Goal: Task Accomplishment & Management: Manage account settings

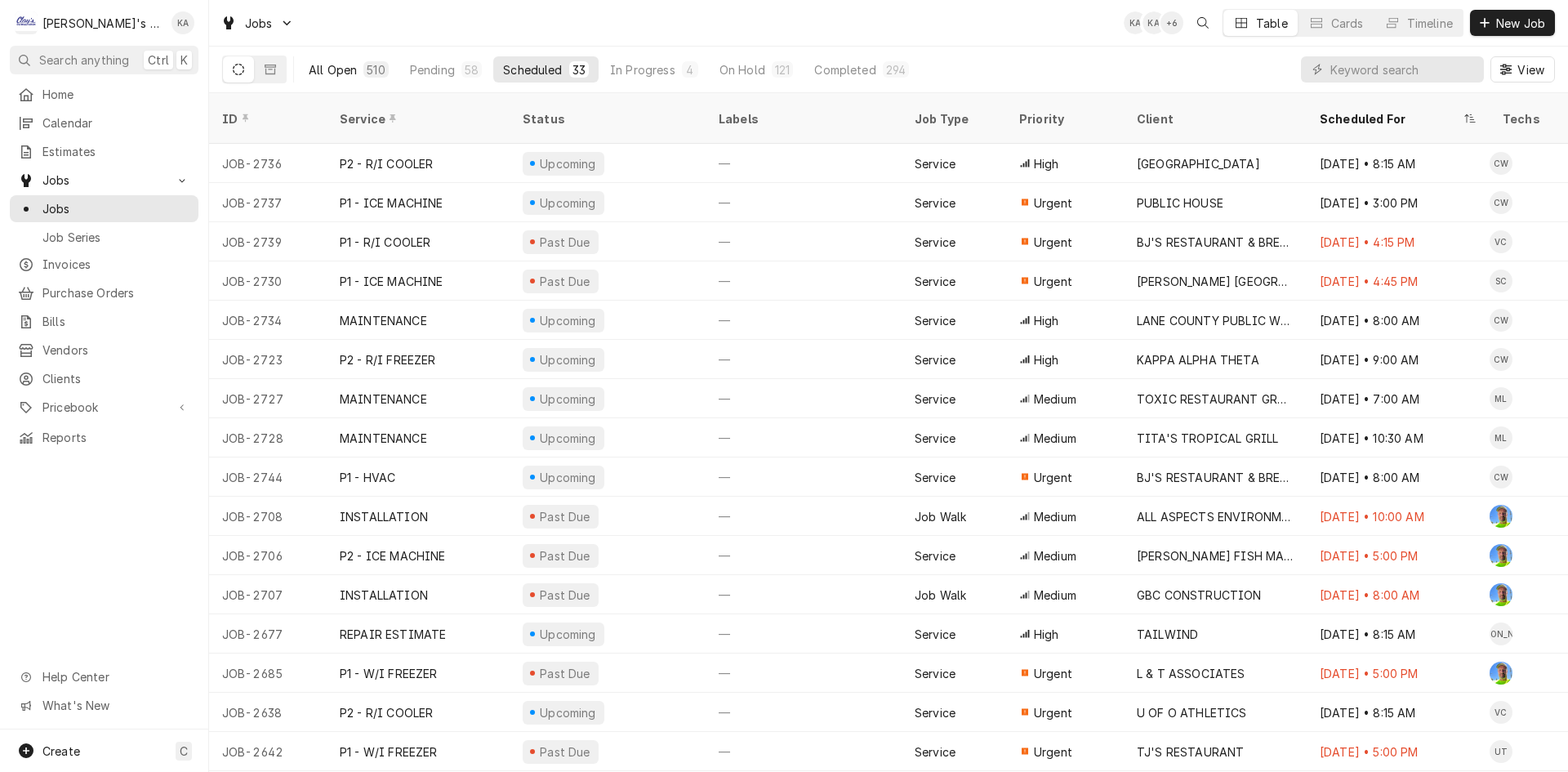
click at [310, 74] on div "All Open" at bounding box center [332, 69] width 48 height 17
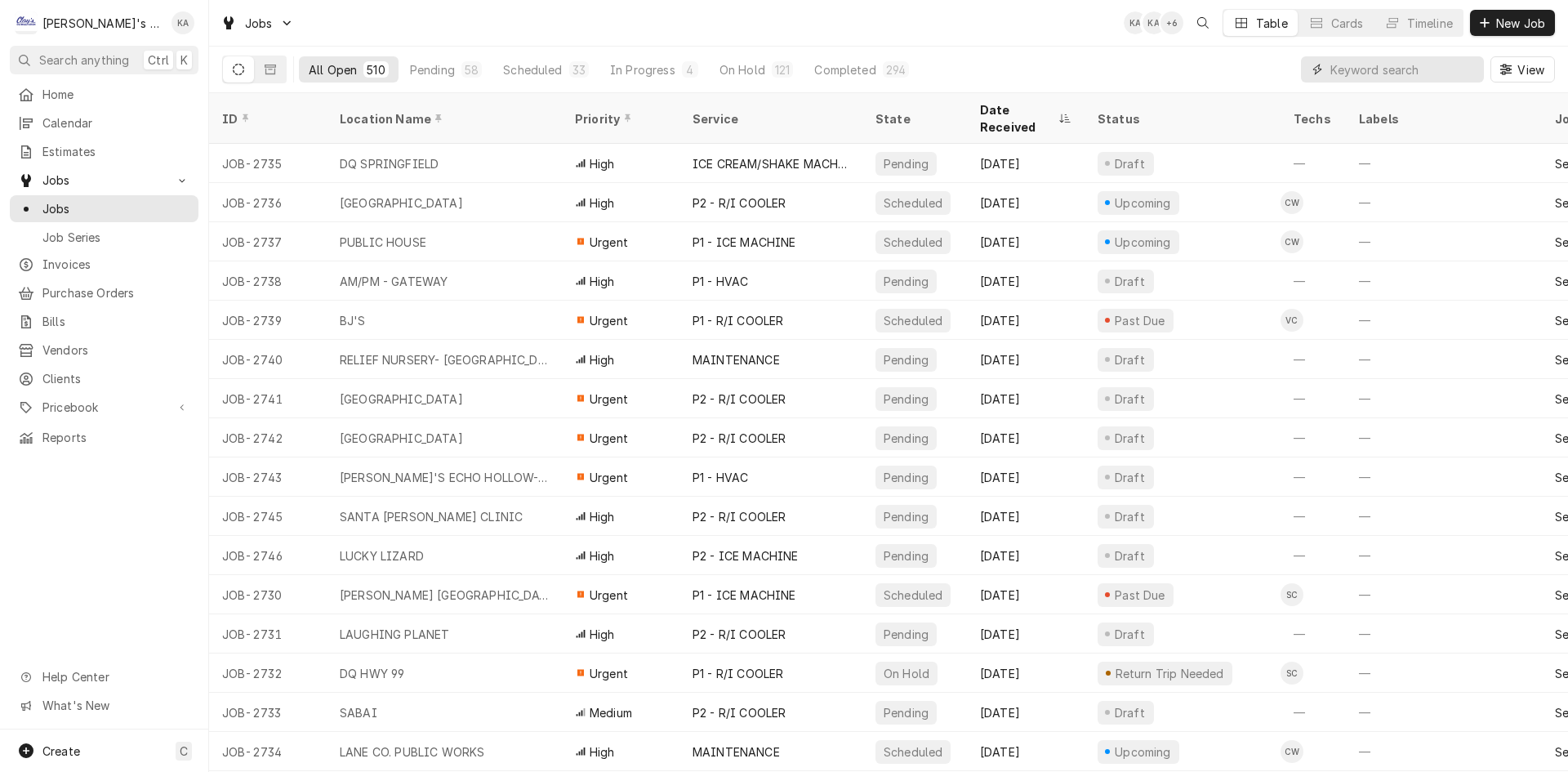
click at [1437, 58] on input "Dynamic Content Wrapper" at bounding box center [1403, 69] width 145 height 26
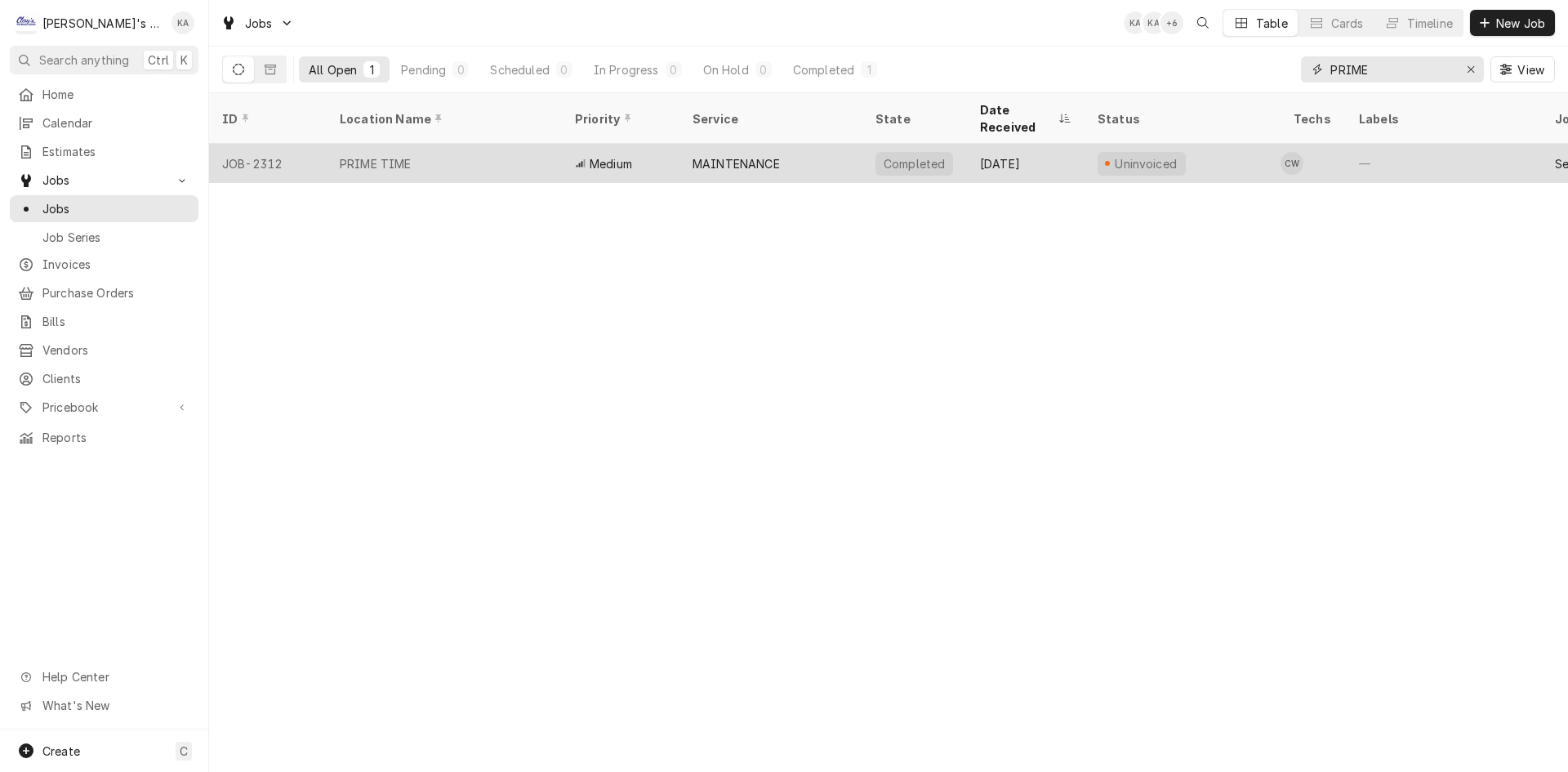
type input "PRIME"
click at [530, 143] on div "PRIME TIME" at bounding box center [445, 163] width 236 height 39
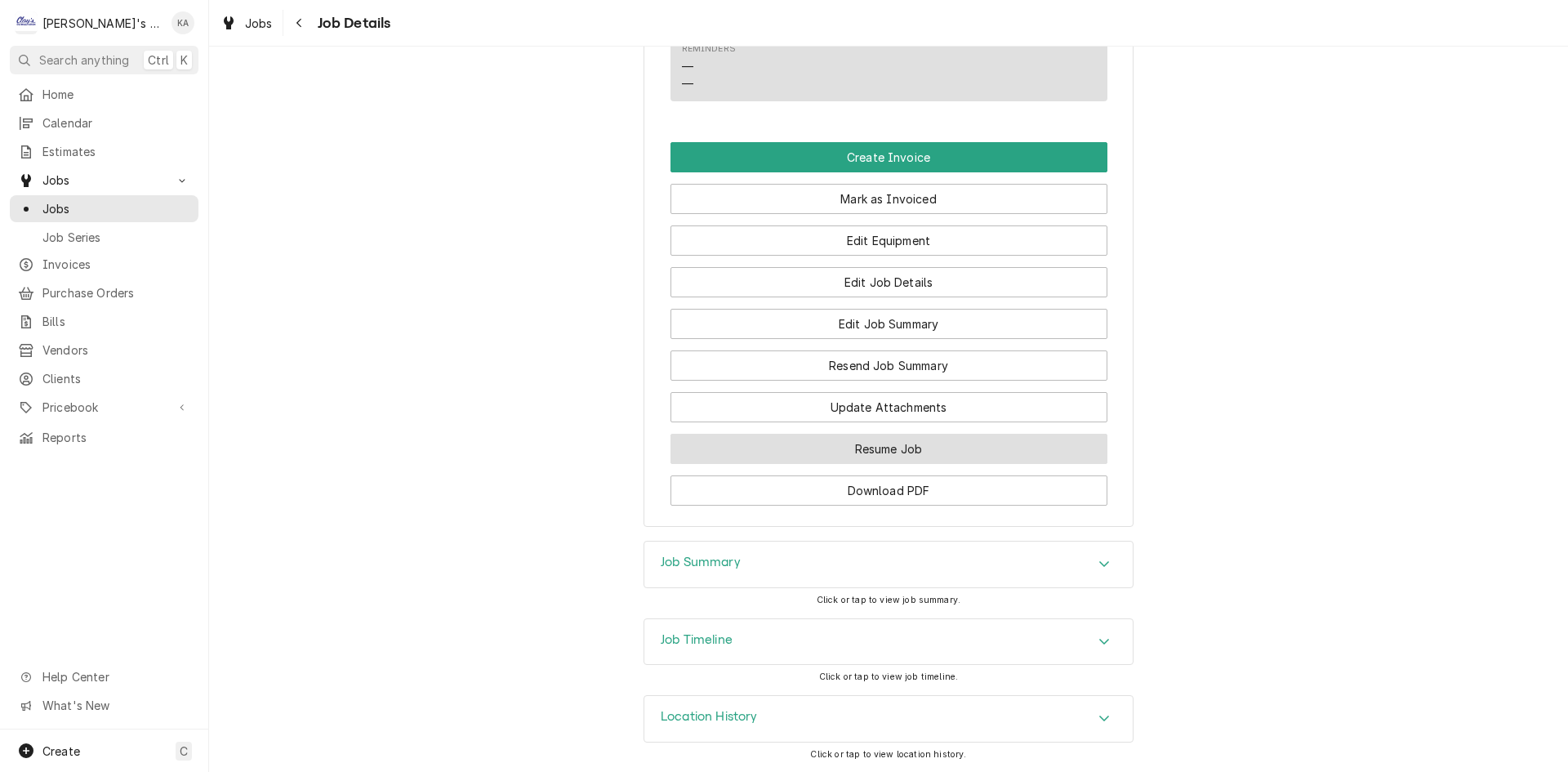
scroll to position [1316, 0]
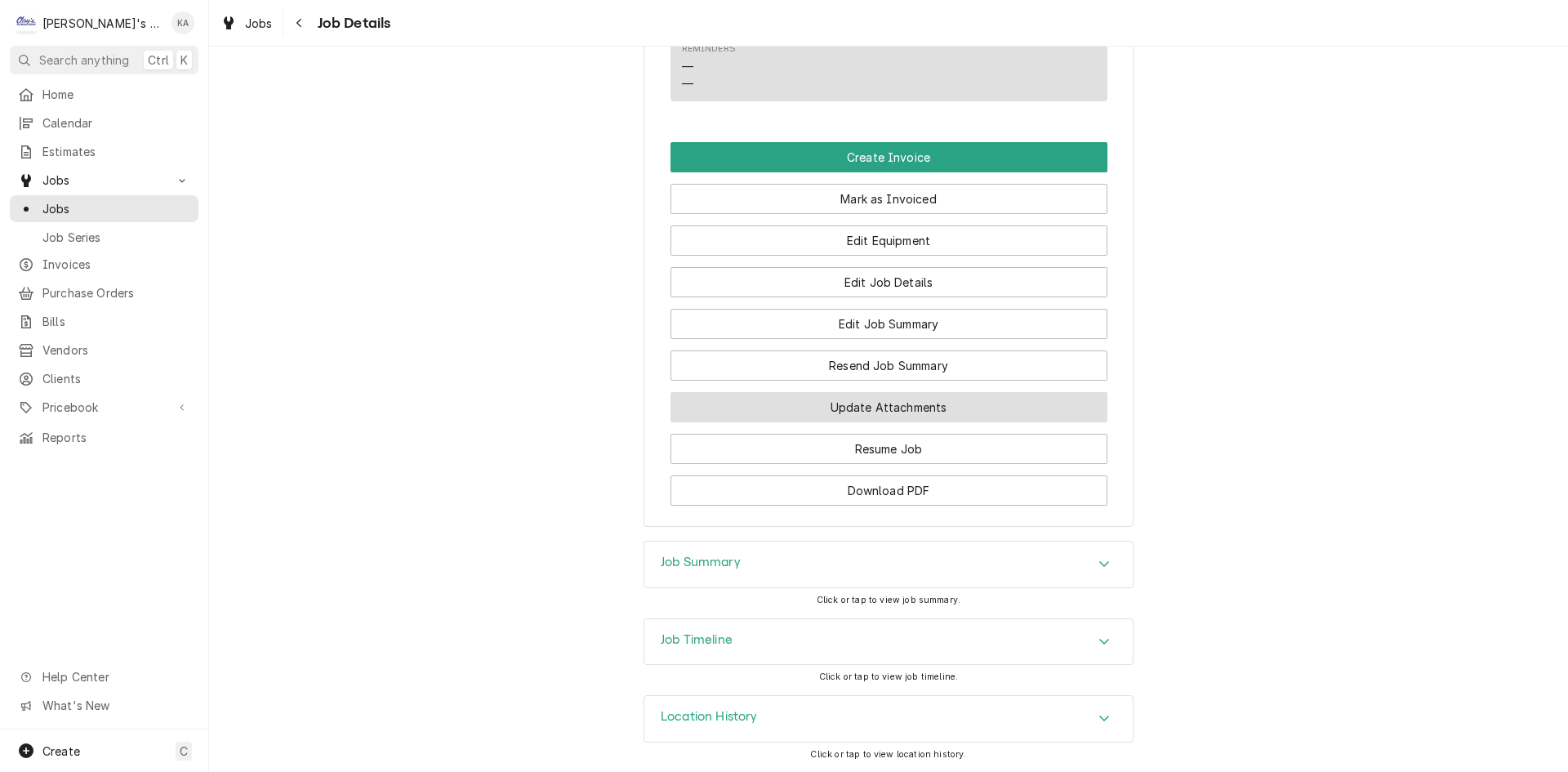
click at [939, 417] on button "Update Attachments" at bounding box center [889, 407] width 437 height 30
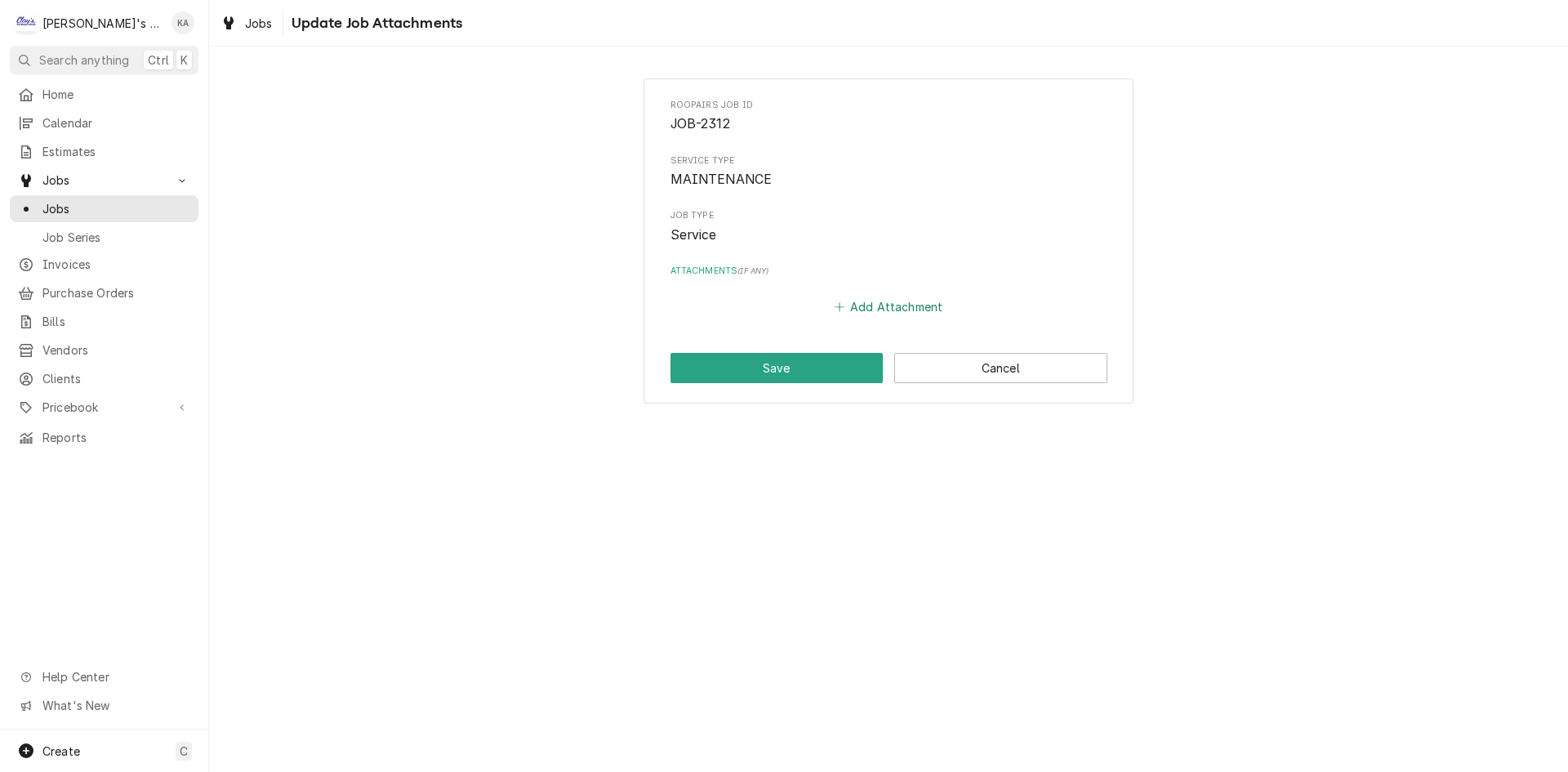
click at [923, 301] on button "Add Attachment" at bounding box center [889, 307] width 114 height 23
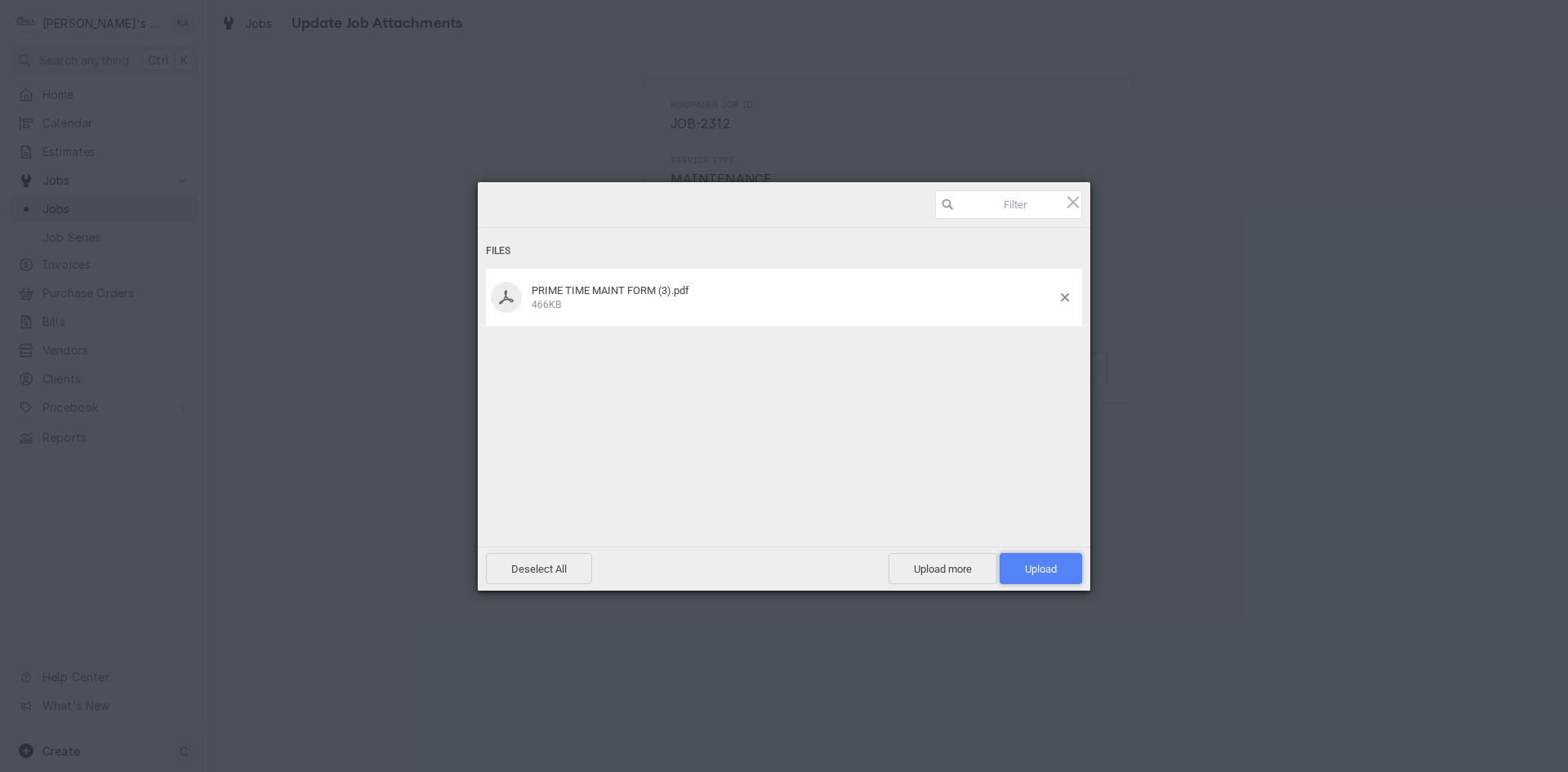
click at [1062, 577] on span "Upload 1" at bounding box center [1041, 569] width 82 height 31
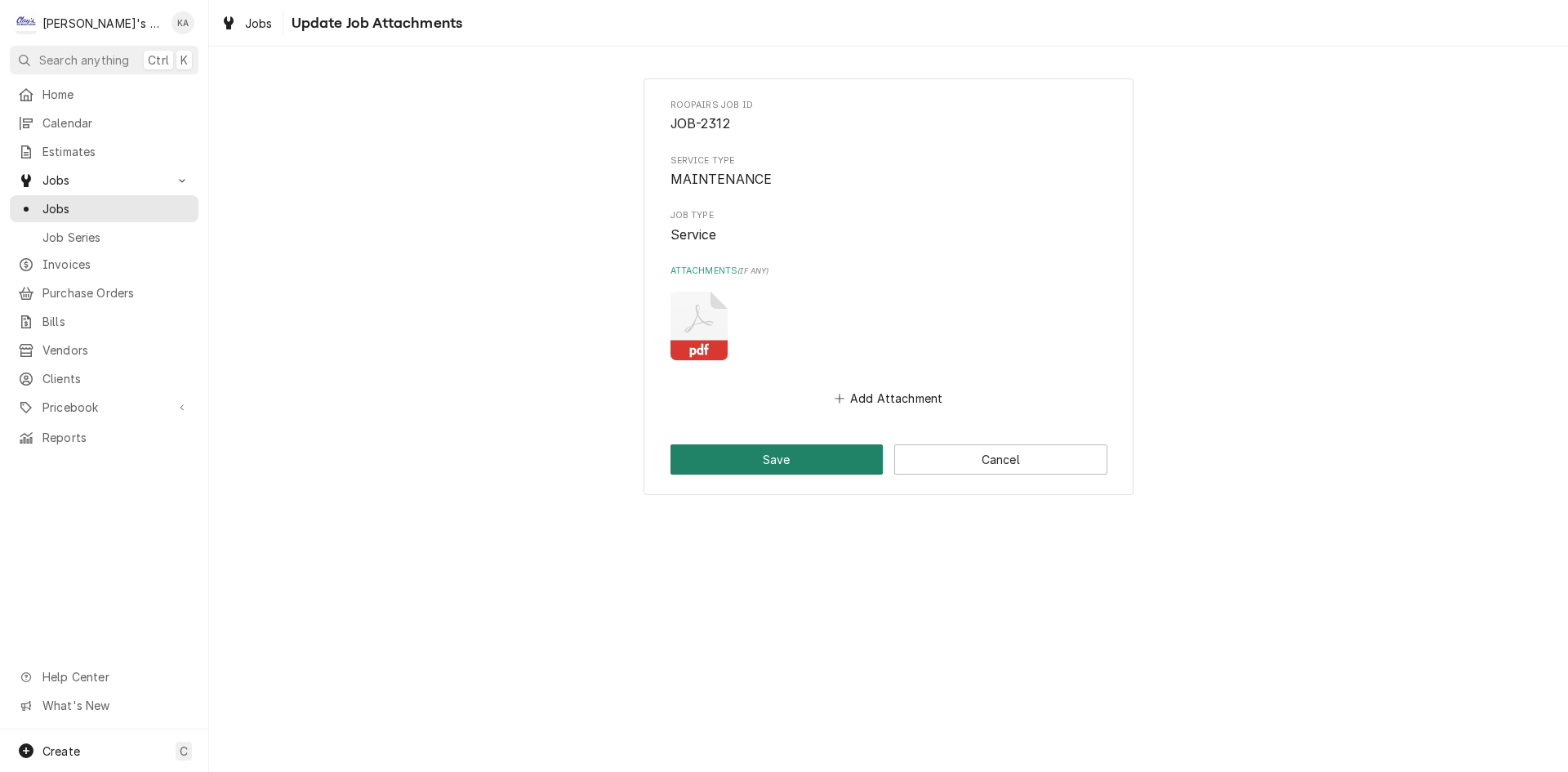
click at [822, 464] on button "Save" at bounding box center [776, 460] width 213 height 30
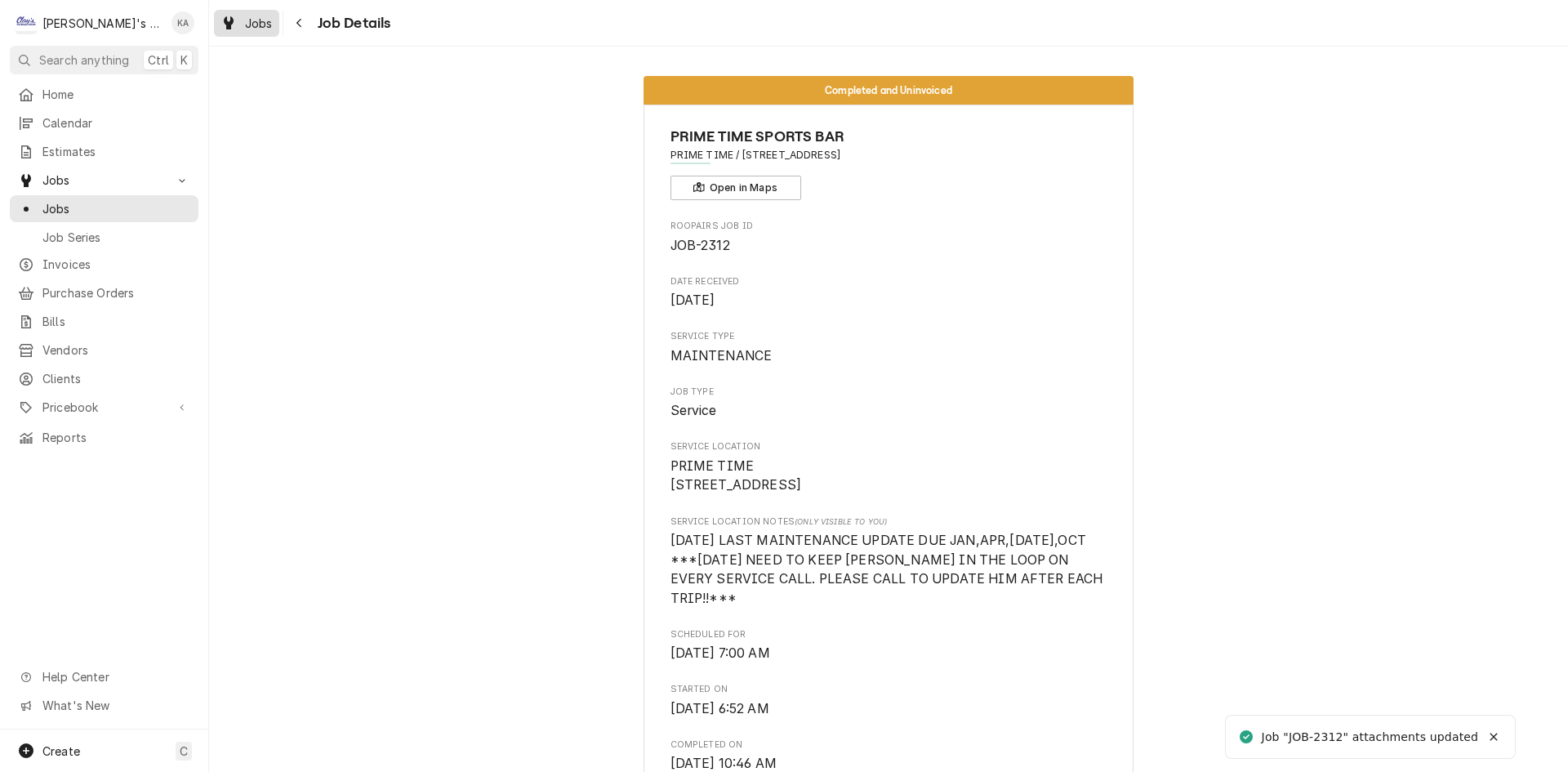
click at [269, 31] on div "Jobs" at bounding box center [247, 23] width 58 height 20
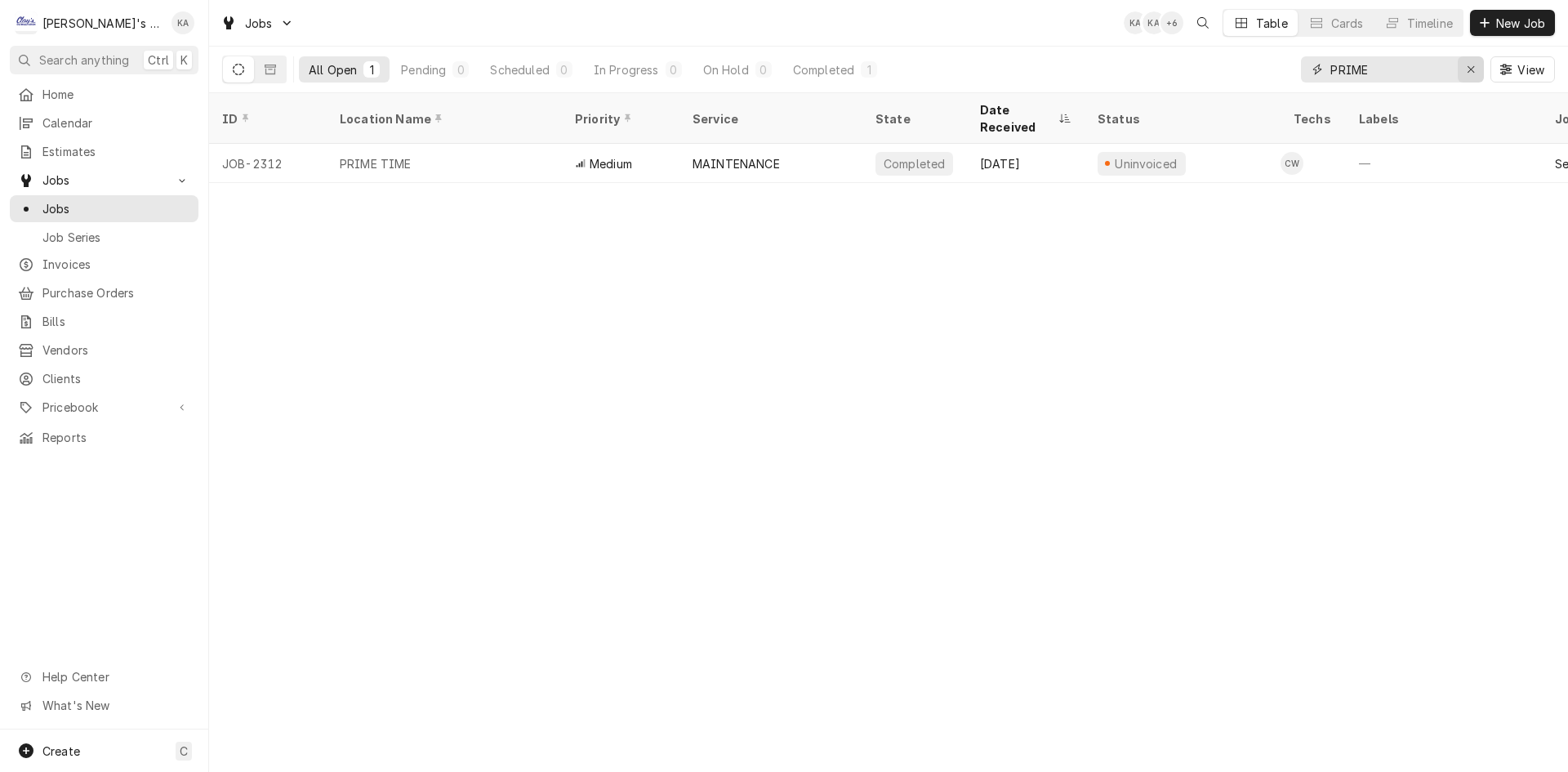
click at [1459, 81] on button "Erase input" at bounding box center [1471, 69] width 26 height 26
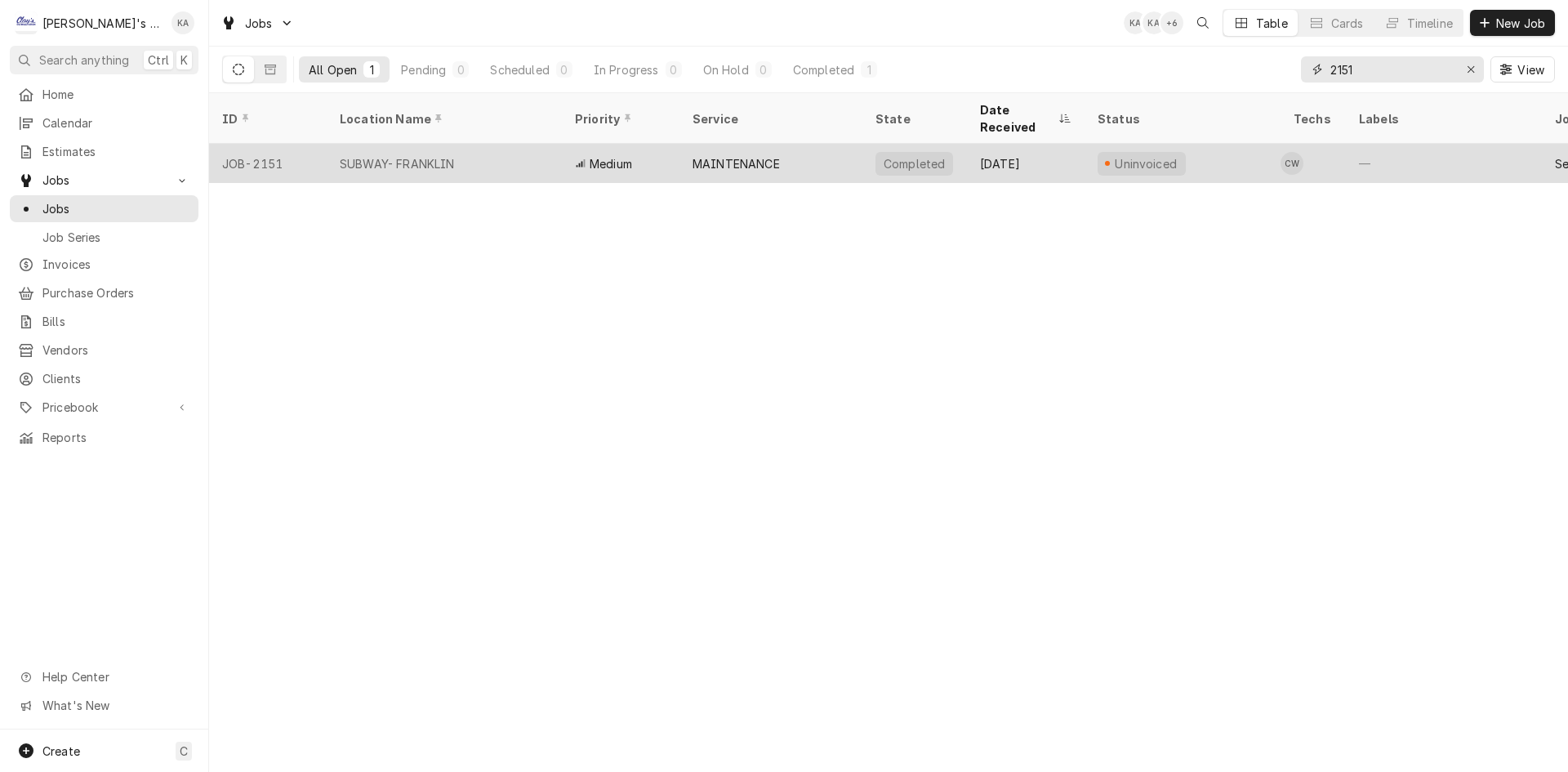
type input "2151"
click at [808, 149] on div "MAINTENANCE" at bounding box center [771, 163] width 183 height 39
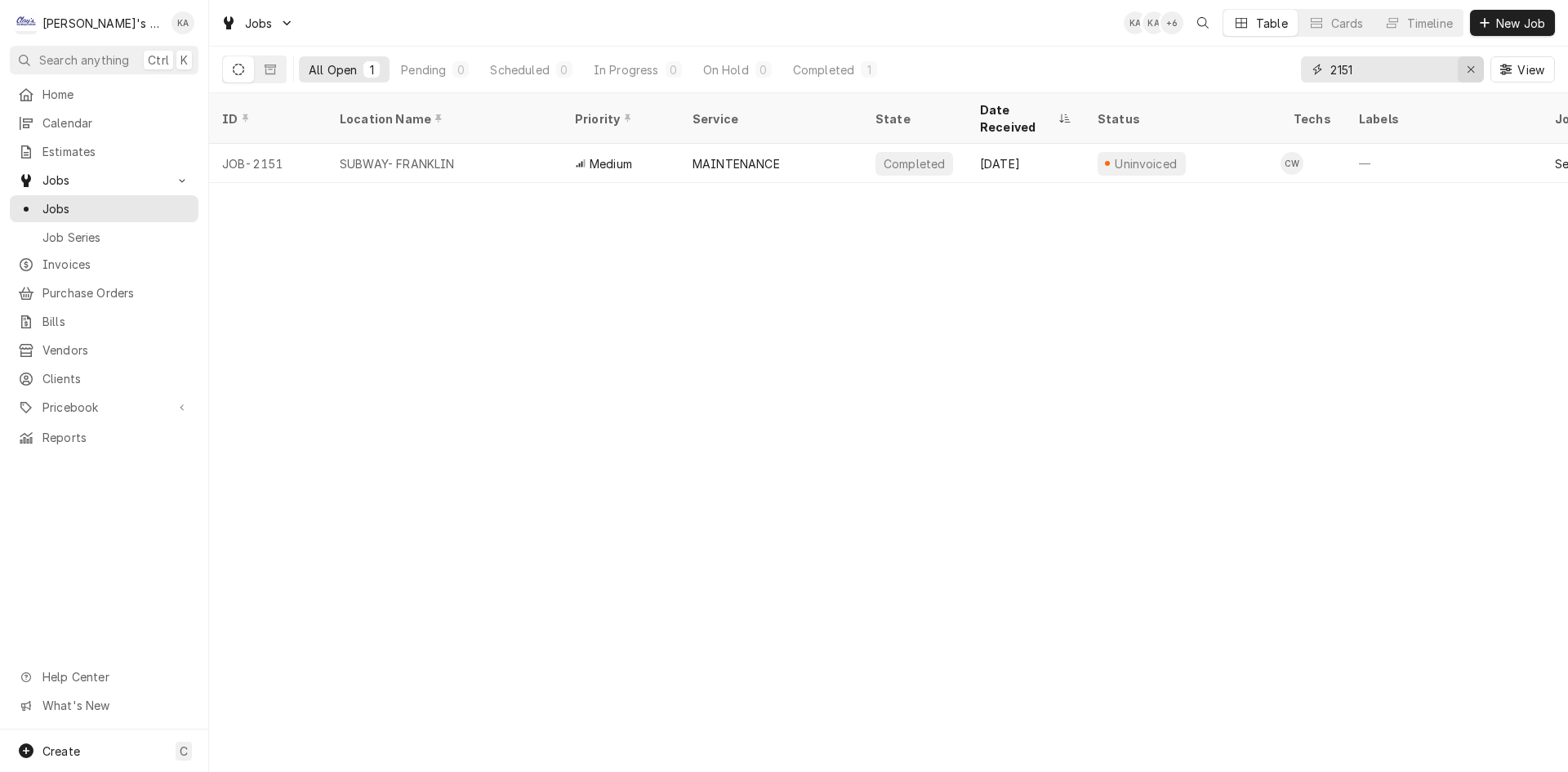
click at [1468, 61] on div "Erase input" at bounding box center [1471, 69] width 16 height 16
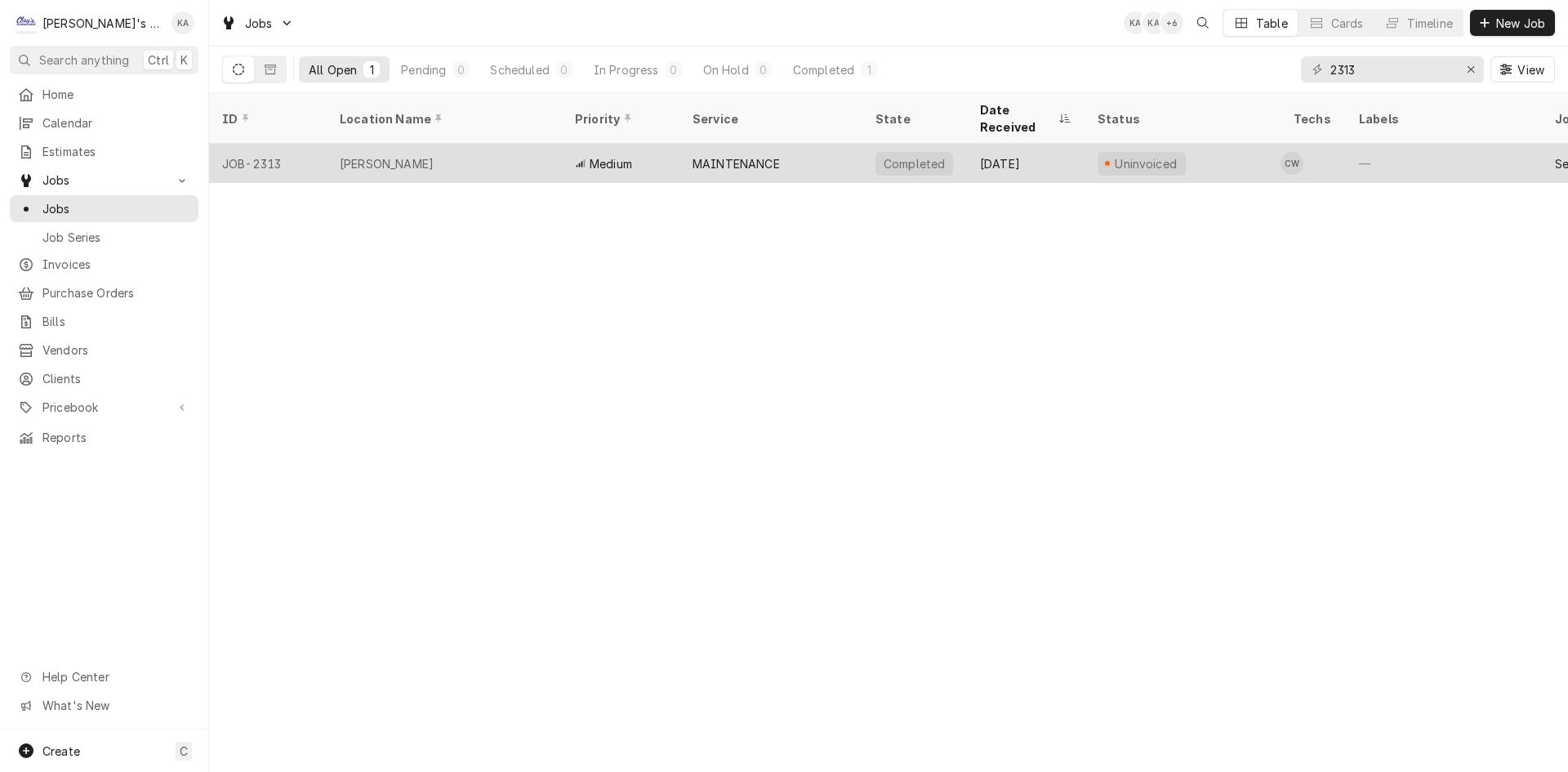
click at [747, 155] on div "MAINTENANCE" at bounding box center [737, 164] width 88 height 17
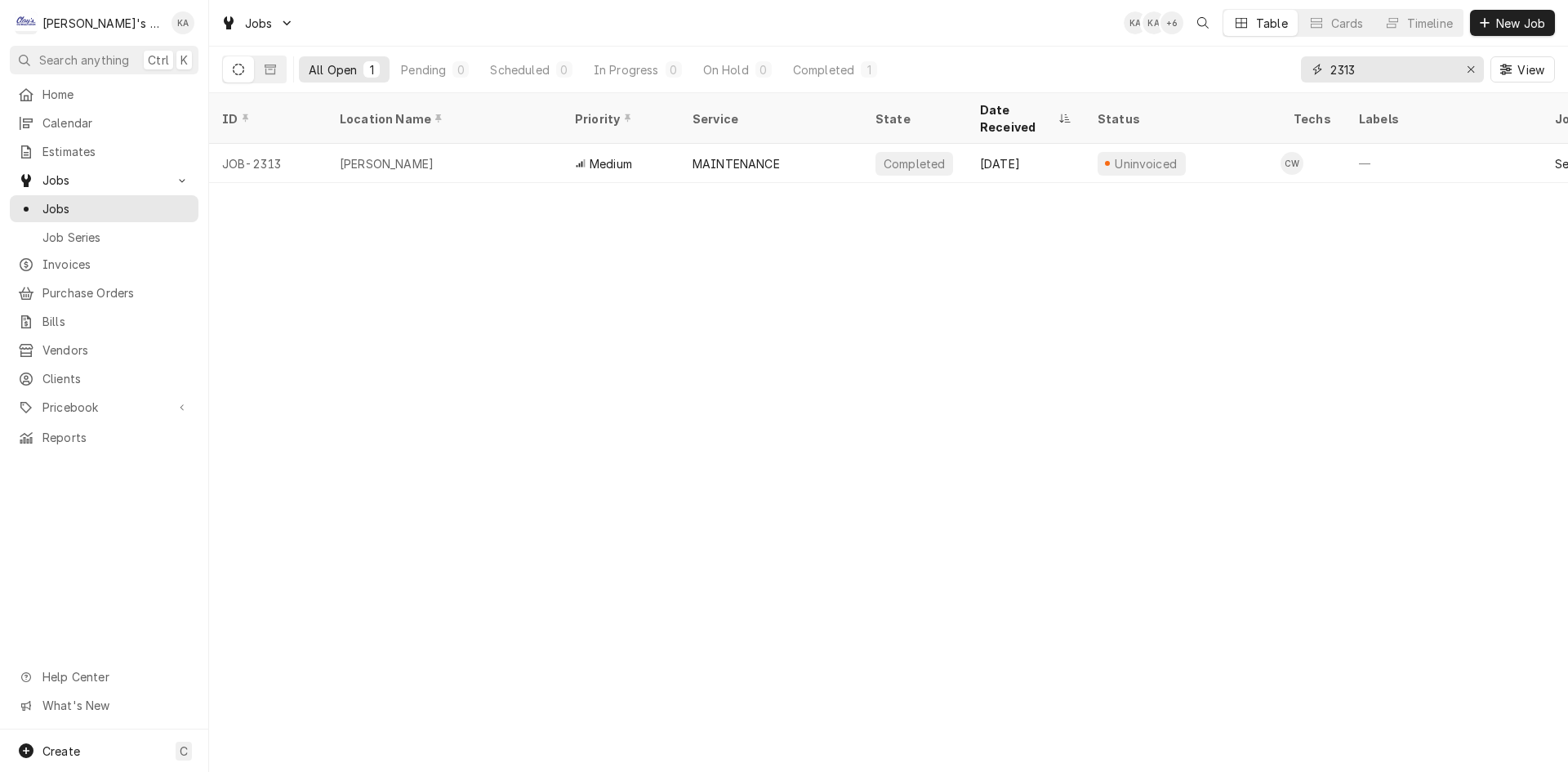
click at [1387, 66] on input "2313" at bounding box center [1392, 69] width 122 height 26
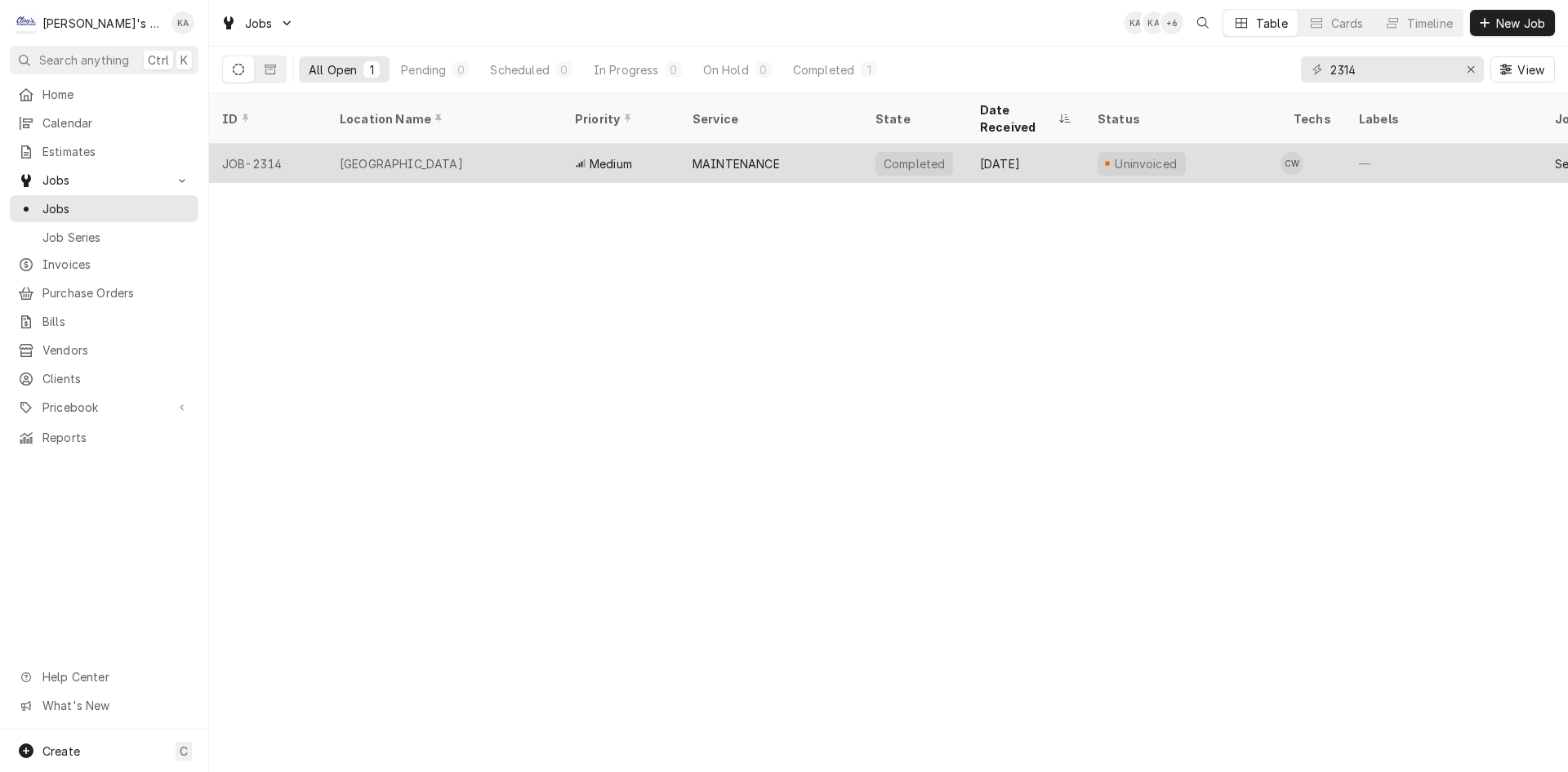
click at [841, 151] on div "MAINTENANCE" at bounding box center [771, 163] width 183 height 39
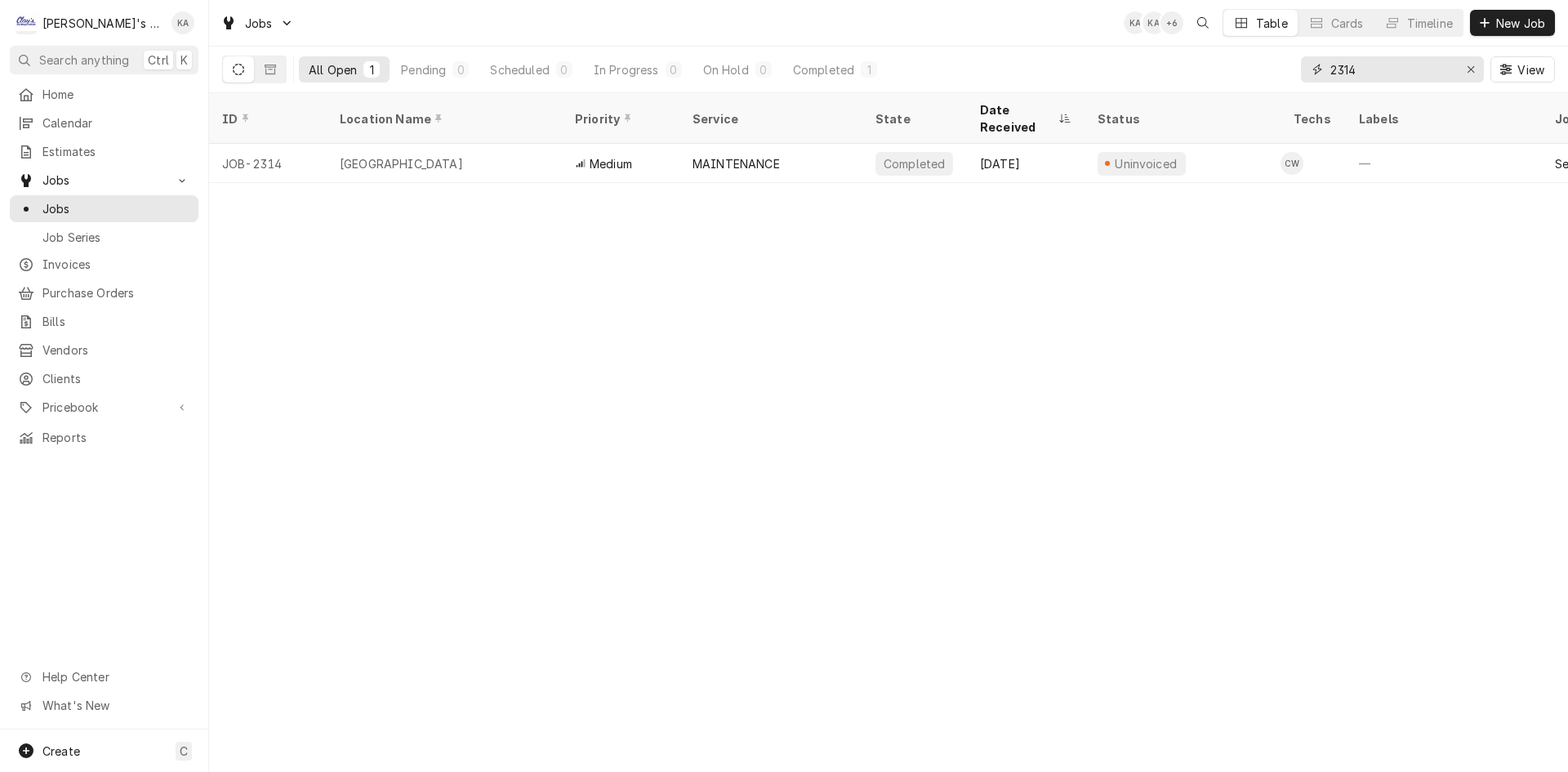
click at [1396, 70] on input "2314" at bounding box center [1392, 69] width 122 height 26
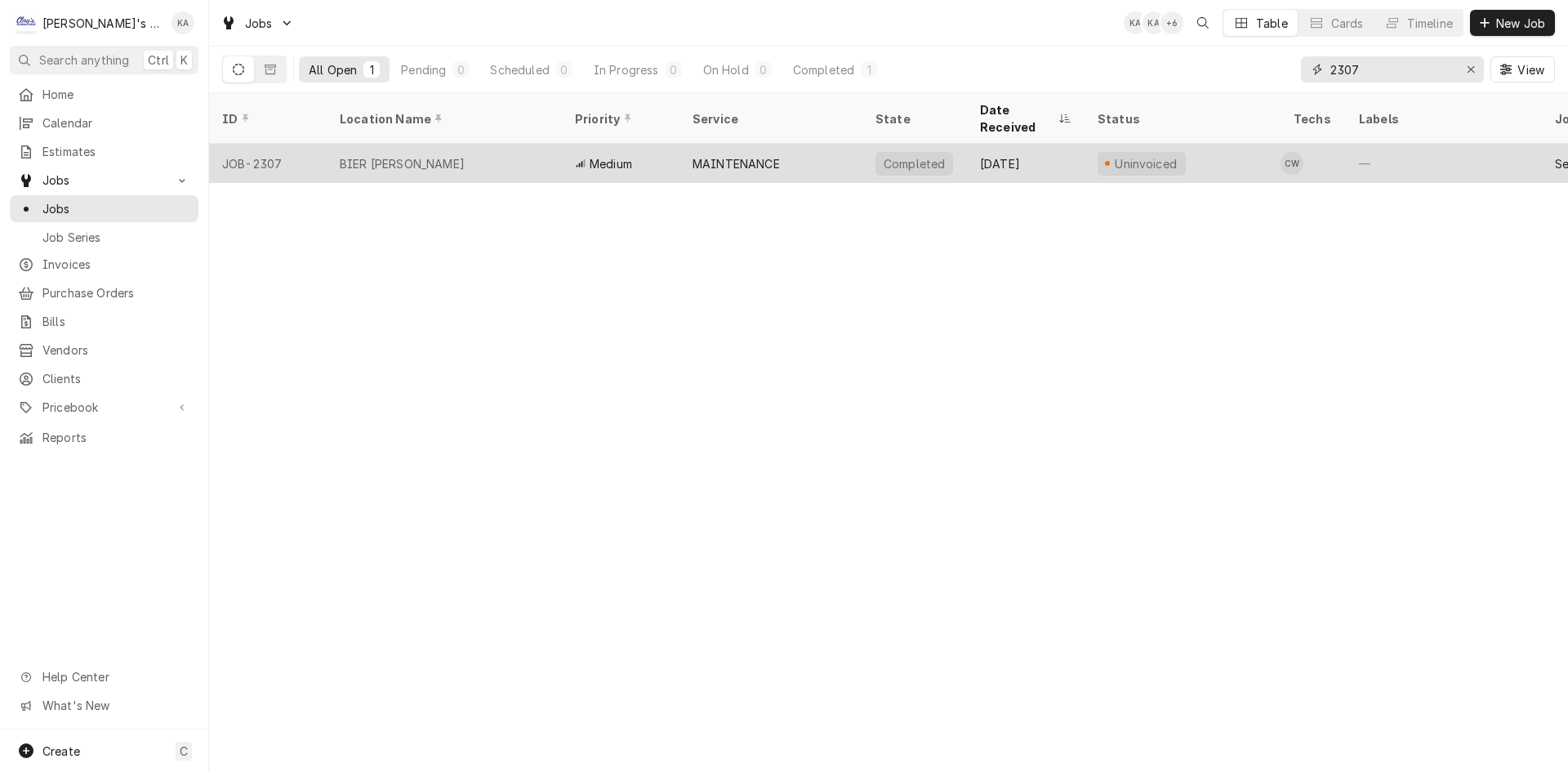
type input "2307"
click at [649, 148] on div "Medium" at bounding box center [620, 163] width 118 height 39
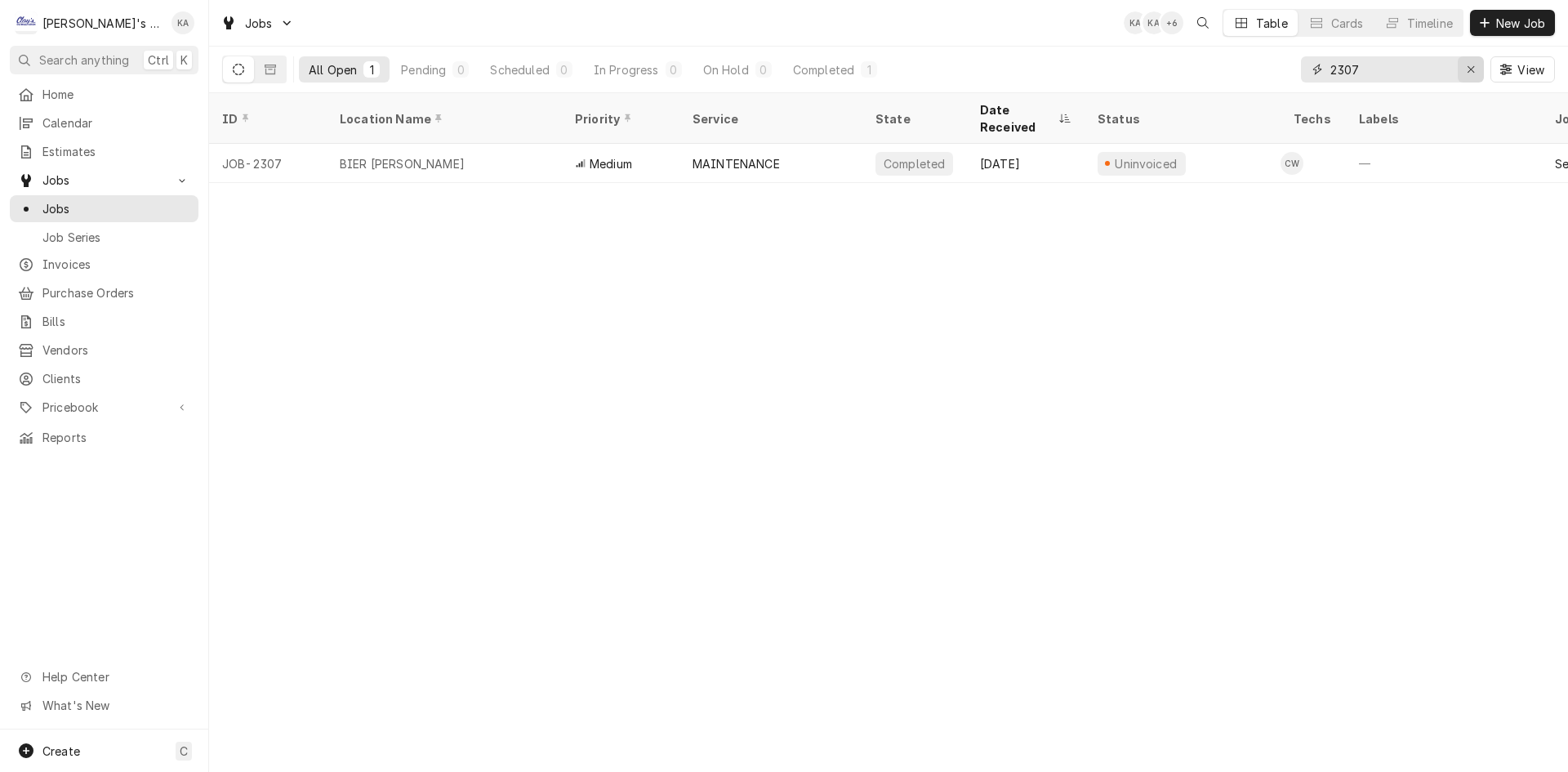
click at [1472, 71] on icon "Erase input" at bounding box center [1470, 69] width 6 height 6
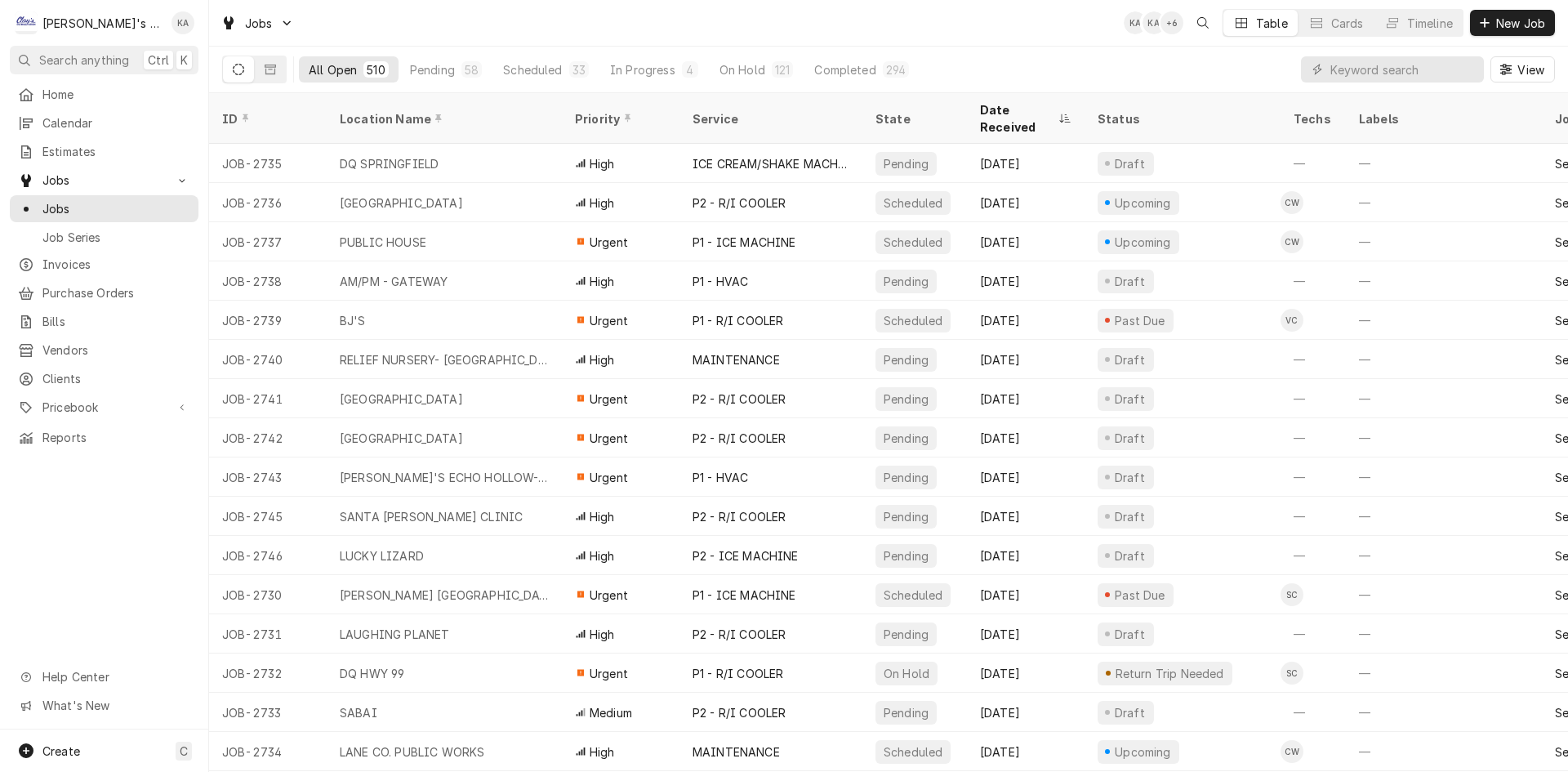
click at [1269, 72] on div "All Open 510 Pending 58 Scheduled 33 In Progress 4 On Hold 121 Completed 294 Vi…" at bounding box center [889, 69] width 1333 height 46
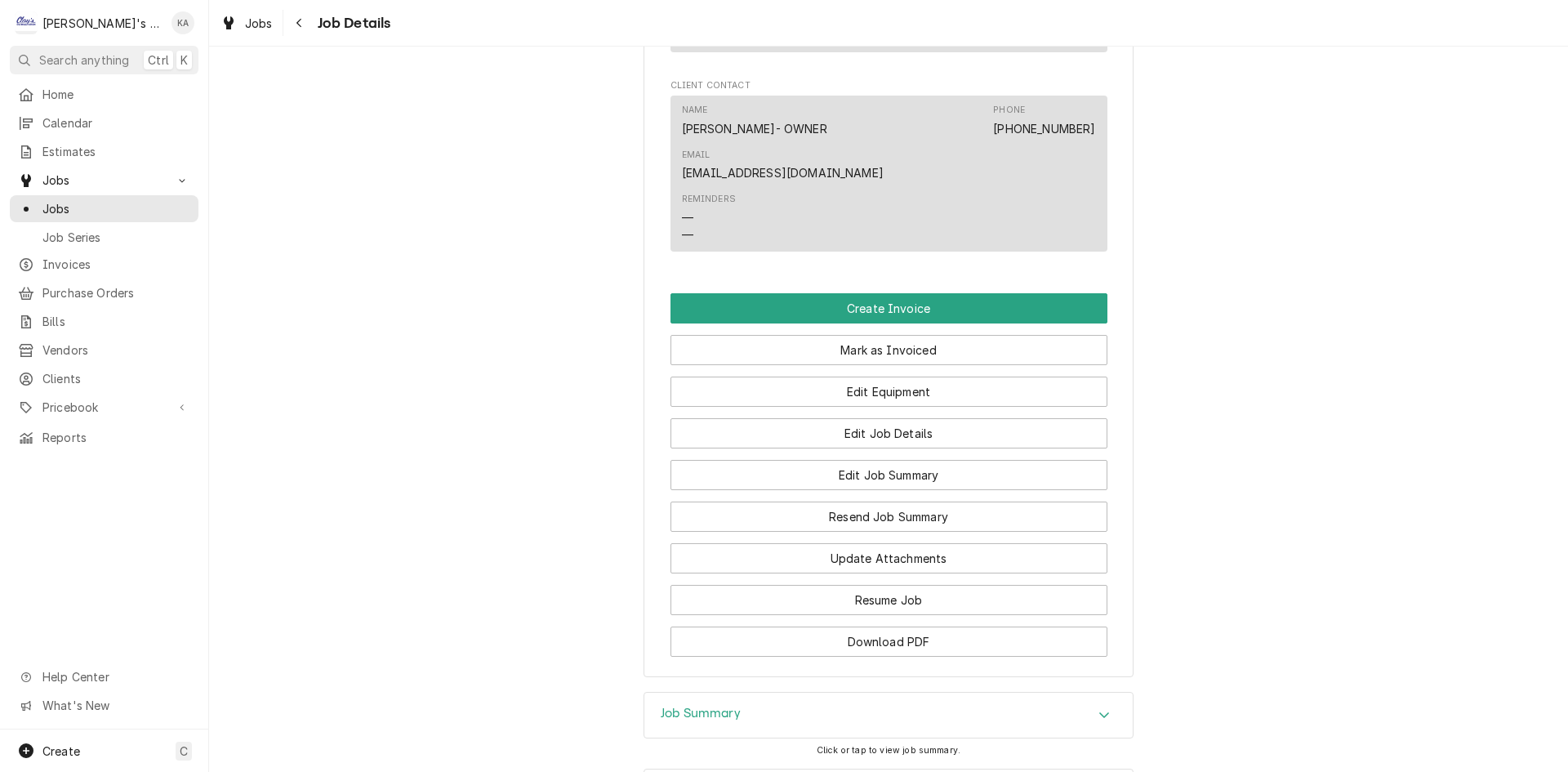
scroll to position [1307, 0]
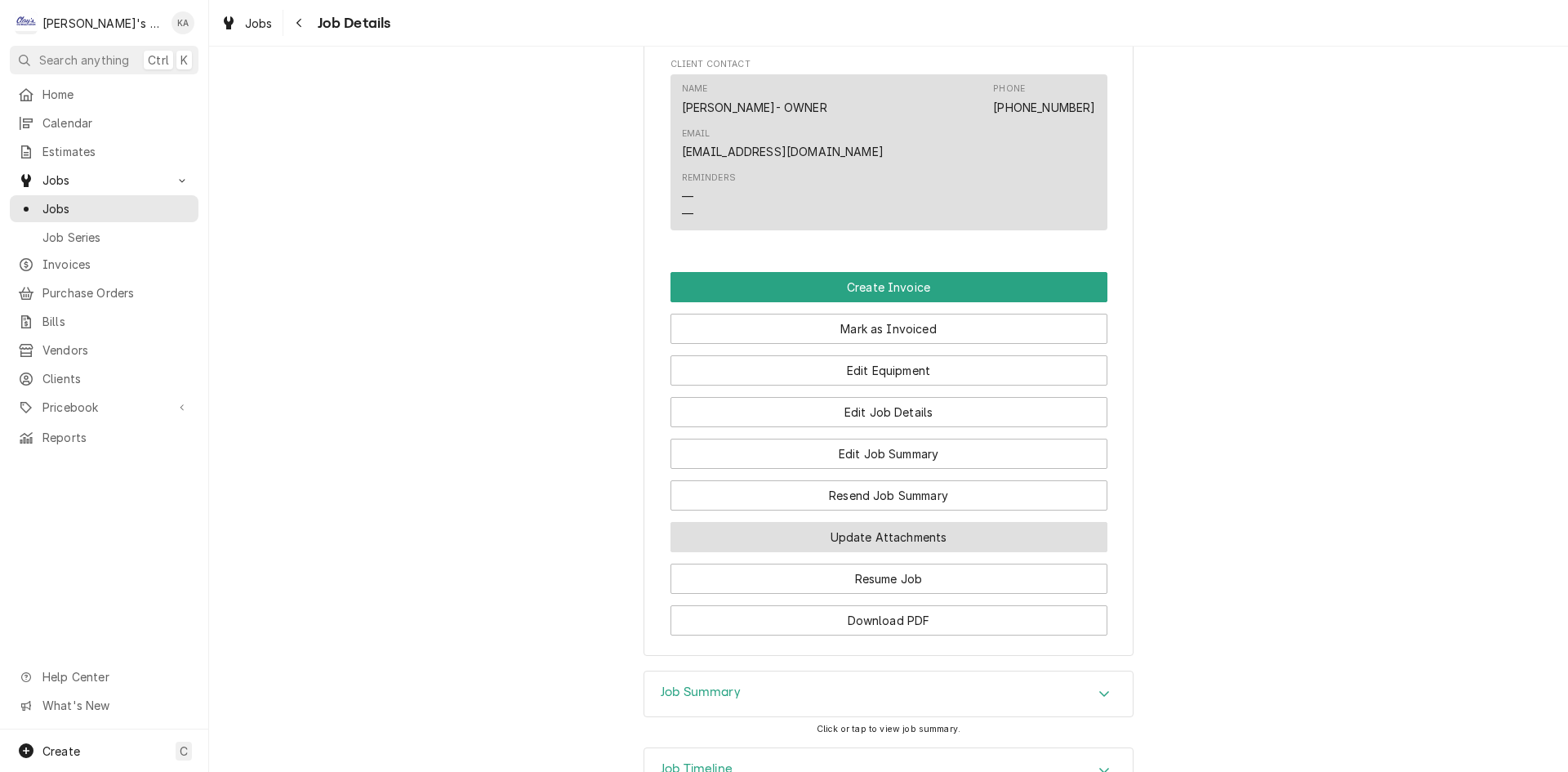
click at [980, 523] on button "Update Attachments" at bounding box center [889, 537] width 437 height 30
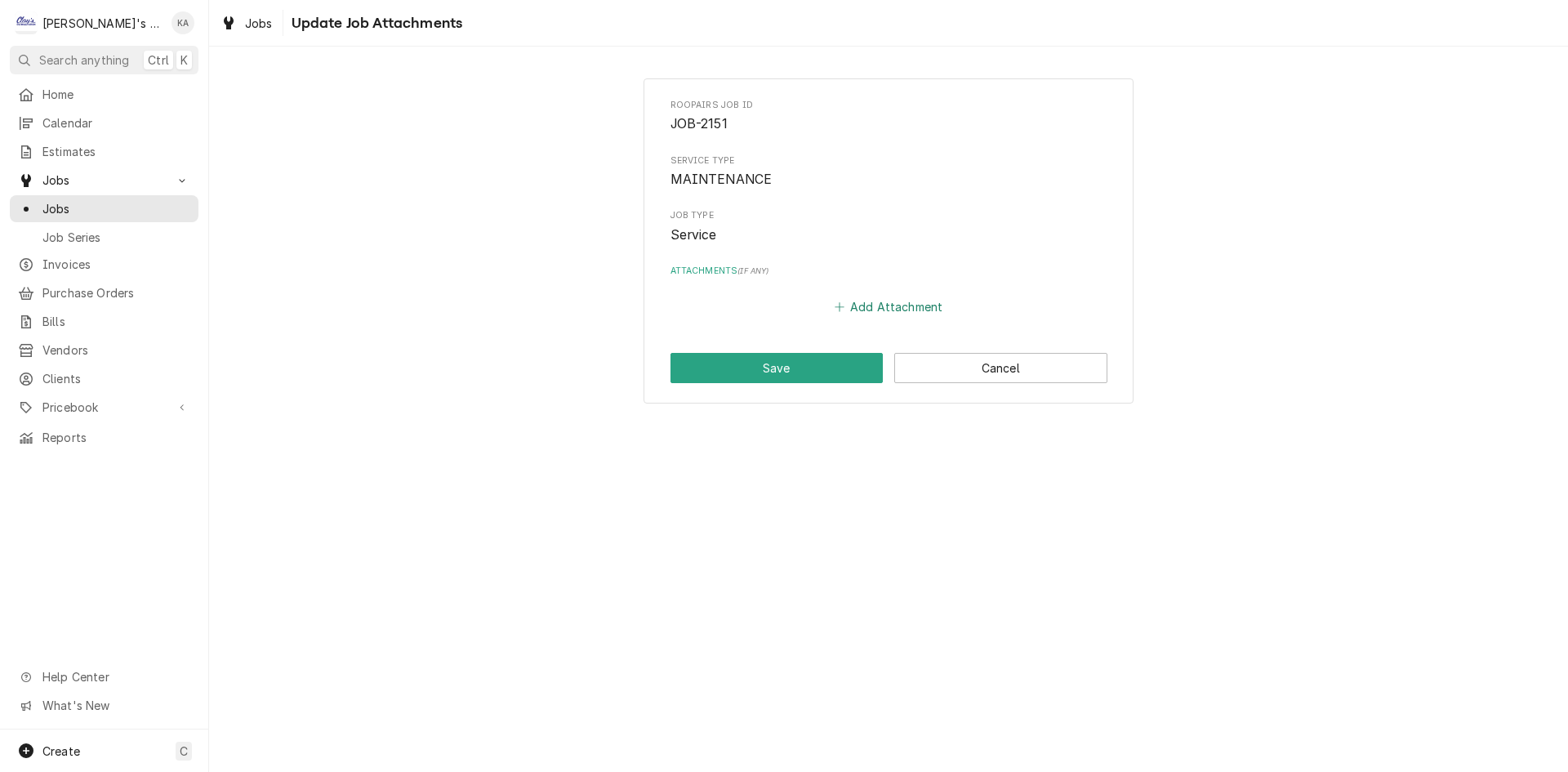
click at [929, 313] on button "Add Attachment" at bounding box center [889, 307] width 114 height 23
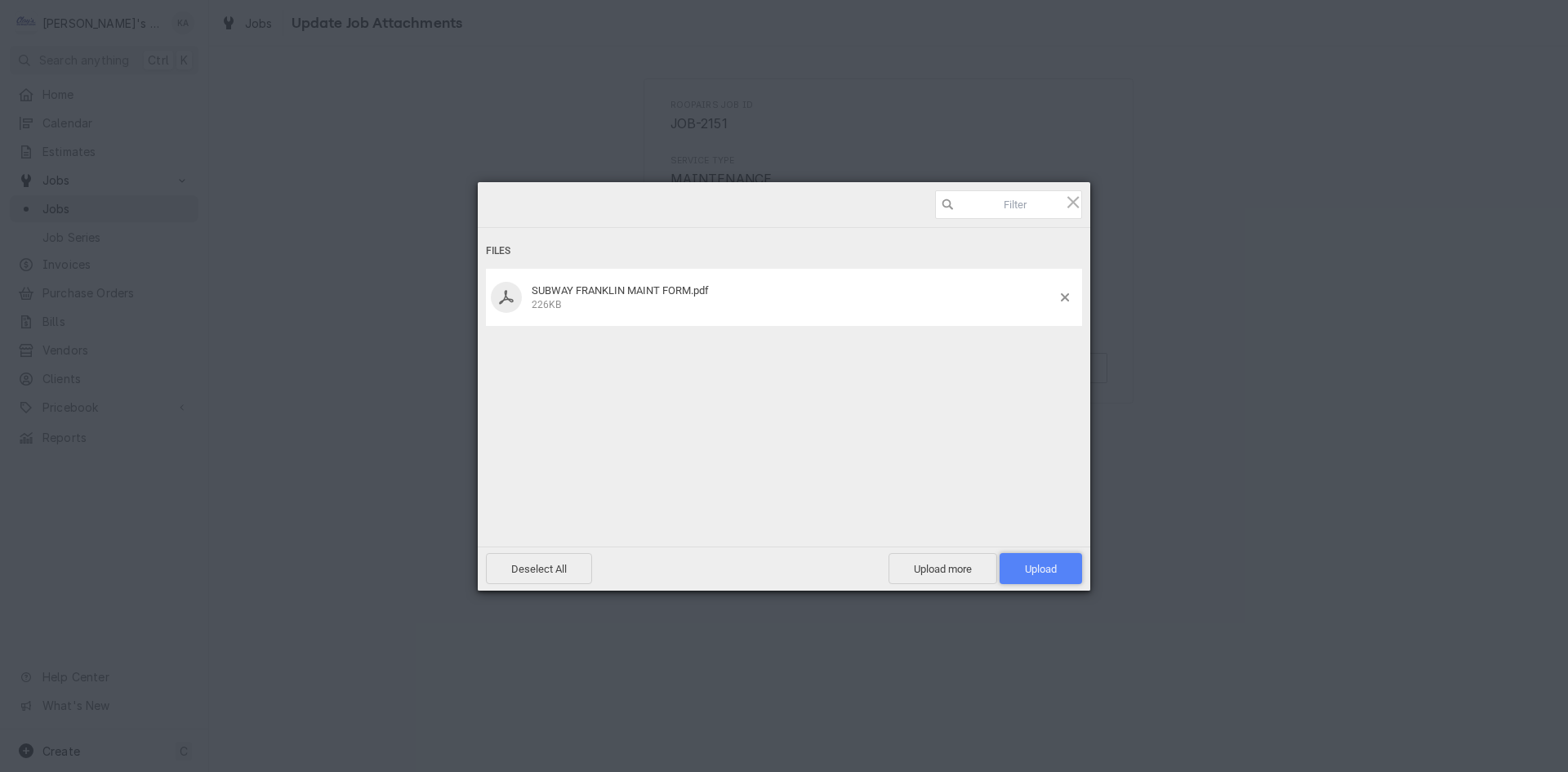
click at [1059, 577] on span "Upload 1" at bounding box center [1041, 569] width 82 height 31
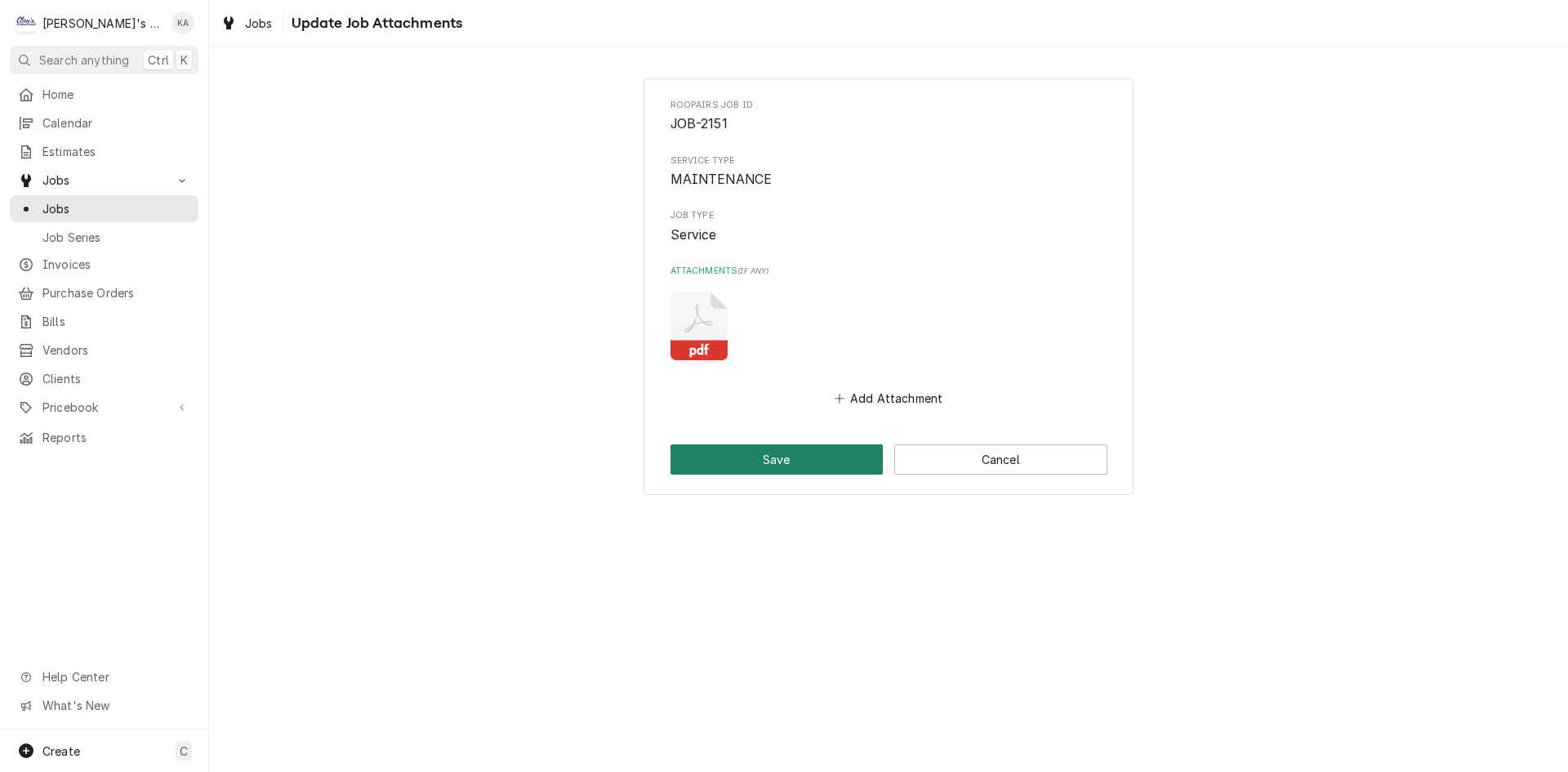
click at [786, 446] on button "Save" at bounding box center [776, 460] width 213 height 30
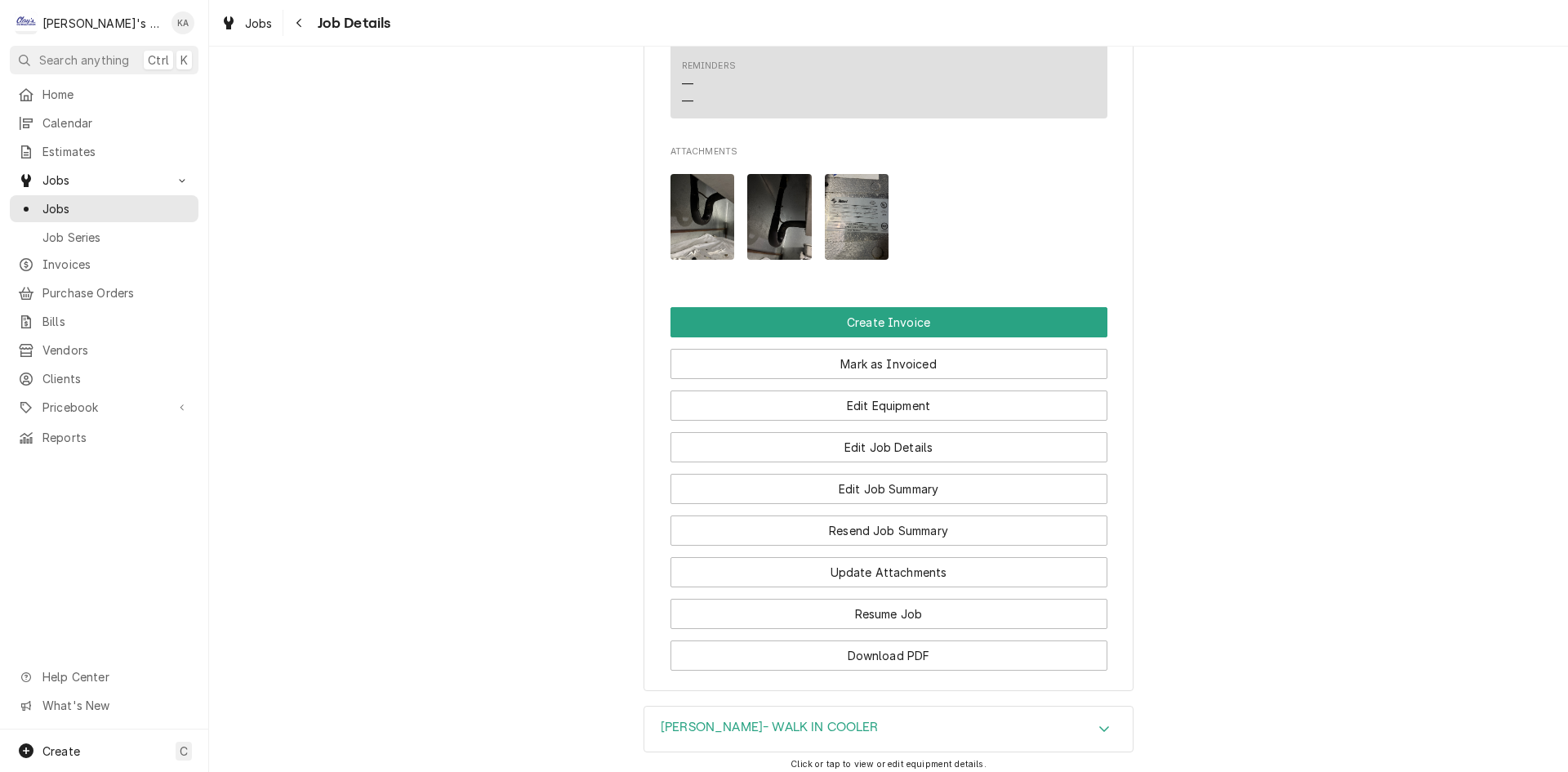
scroll to position [1553, 0]
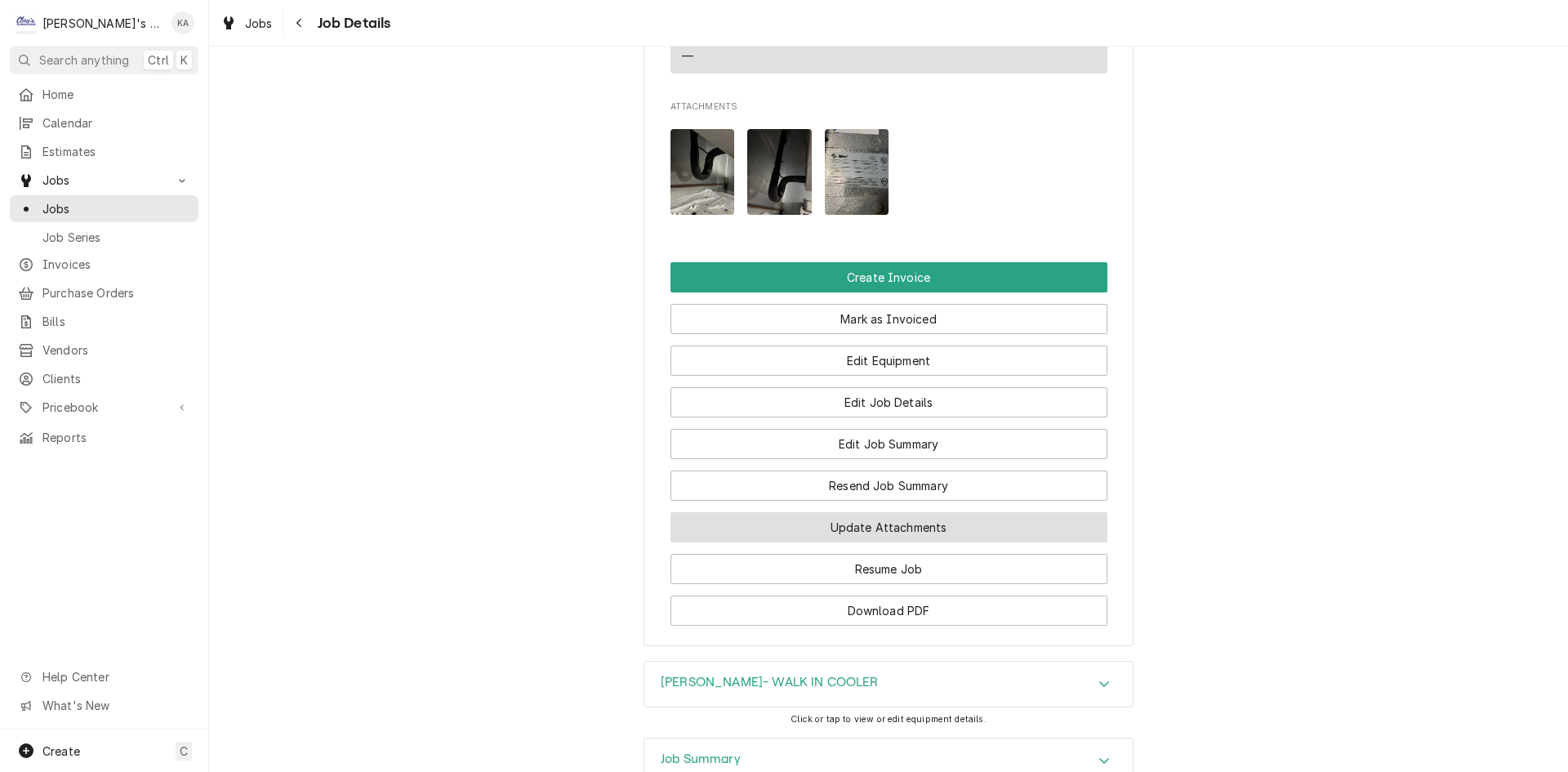
click at [944, 513] on button "Update Attachments" at bounding box center [889, 527] width 437 height 30
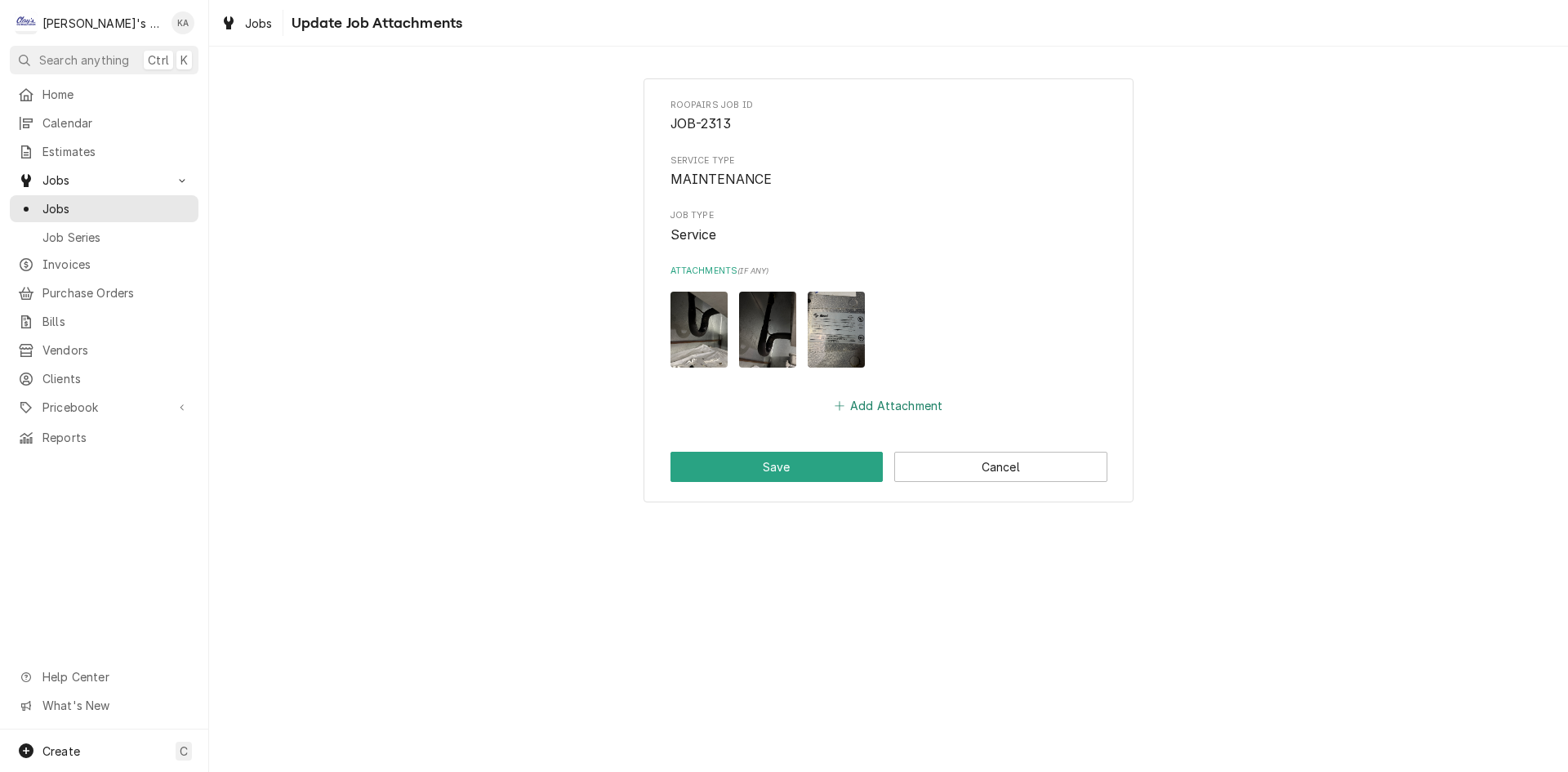
click at [928, 409] on button "Add Attachment" at bounding box center [889, 406] width 114 height 23
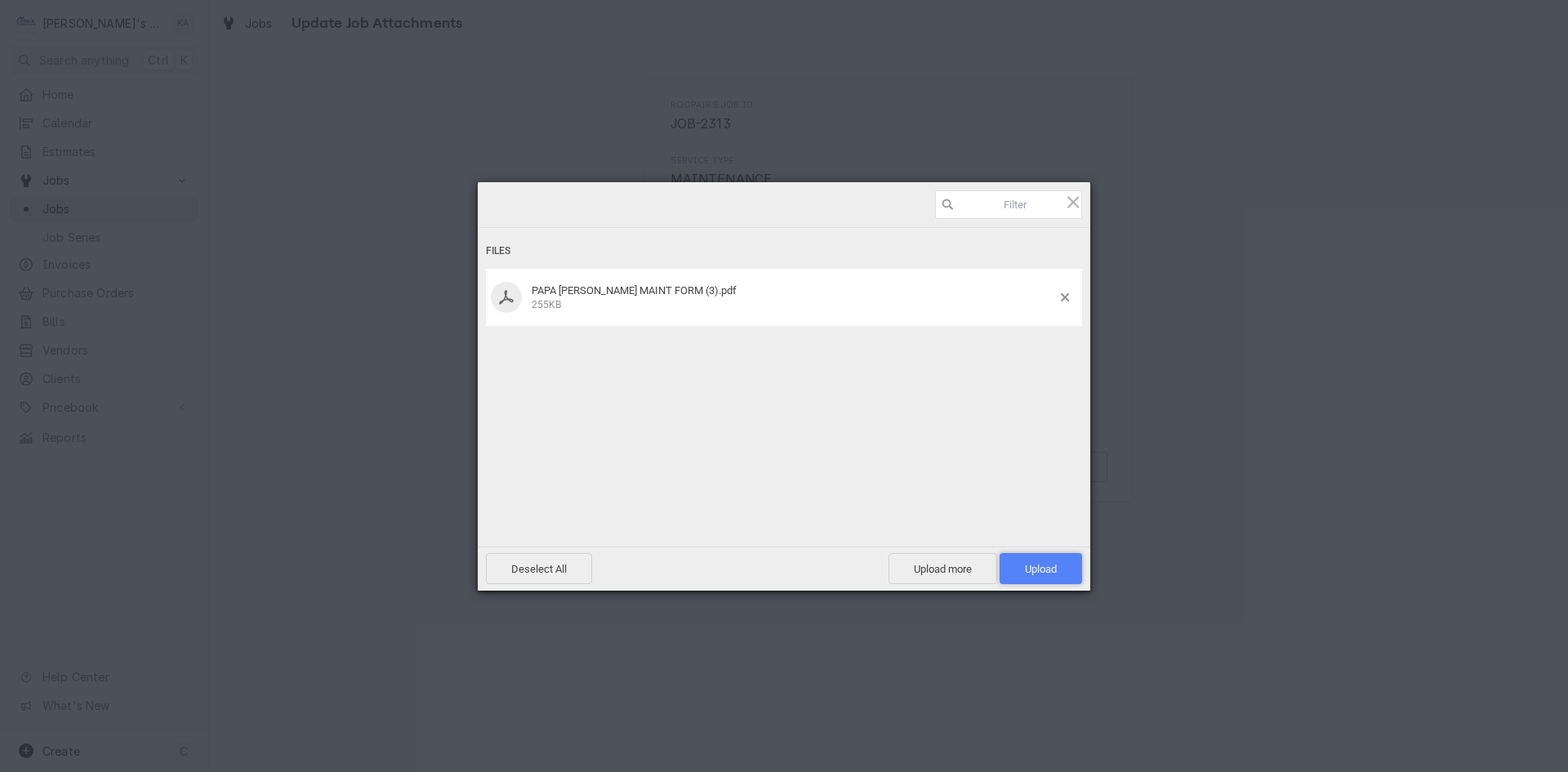
click at [1017, 559] on span "Upload 1" at bounding box center [1041, 569] width 82 height 31
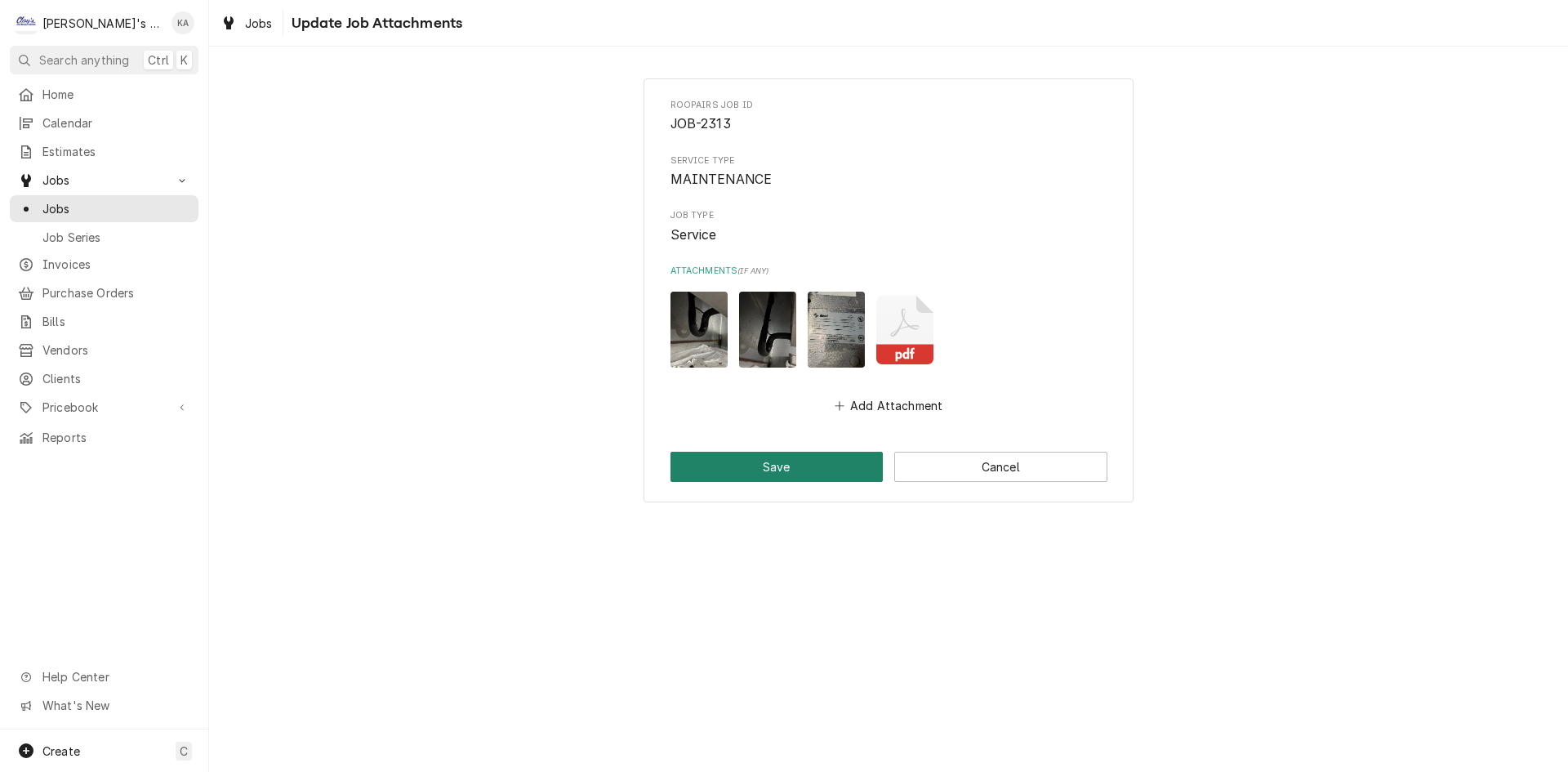
click at [802, 463] on button "Save" at bounding box center [776, 467] width 213 height 30
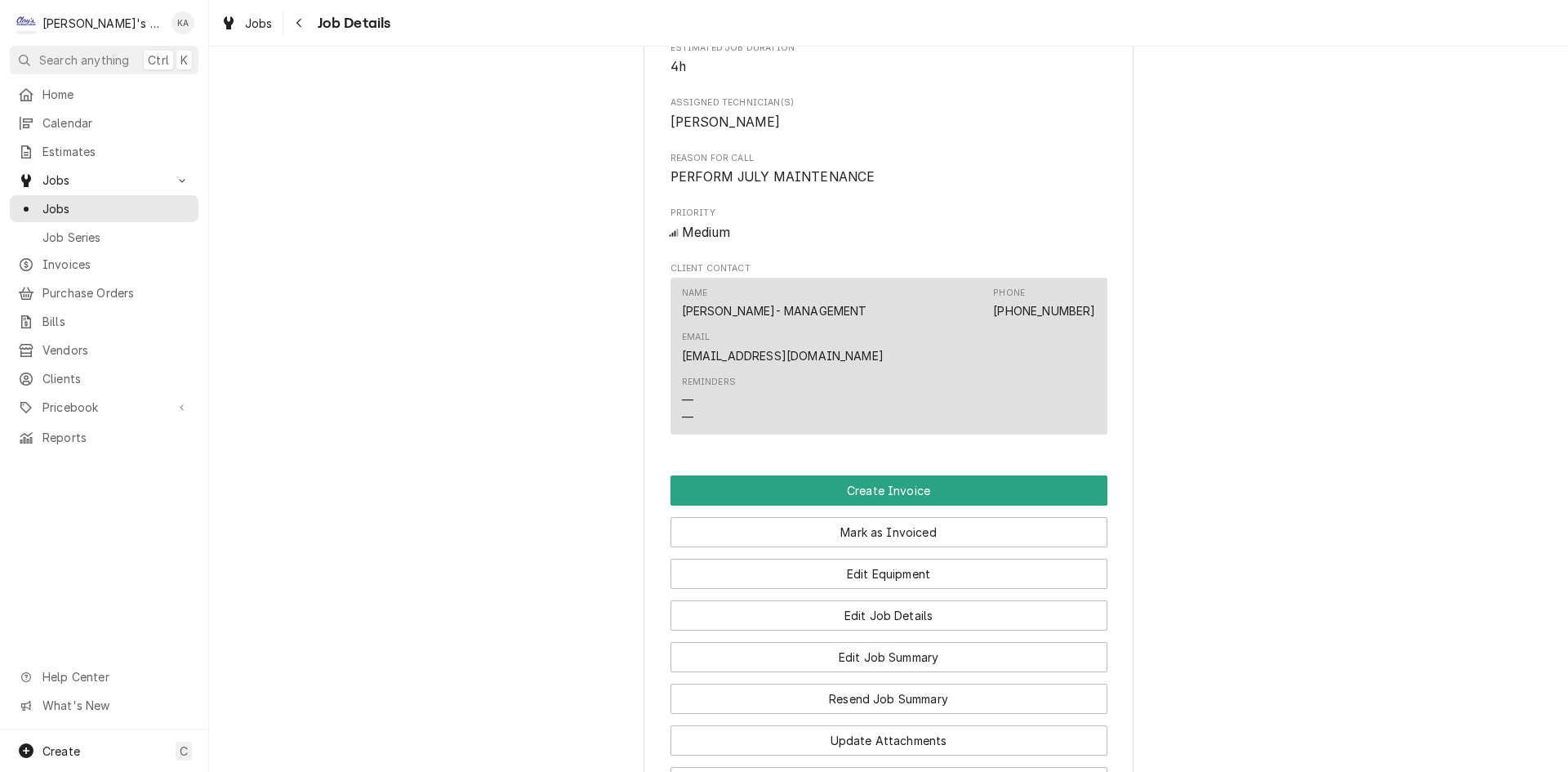
scroll to position [1144, 0]
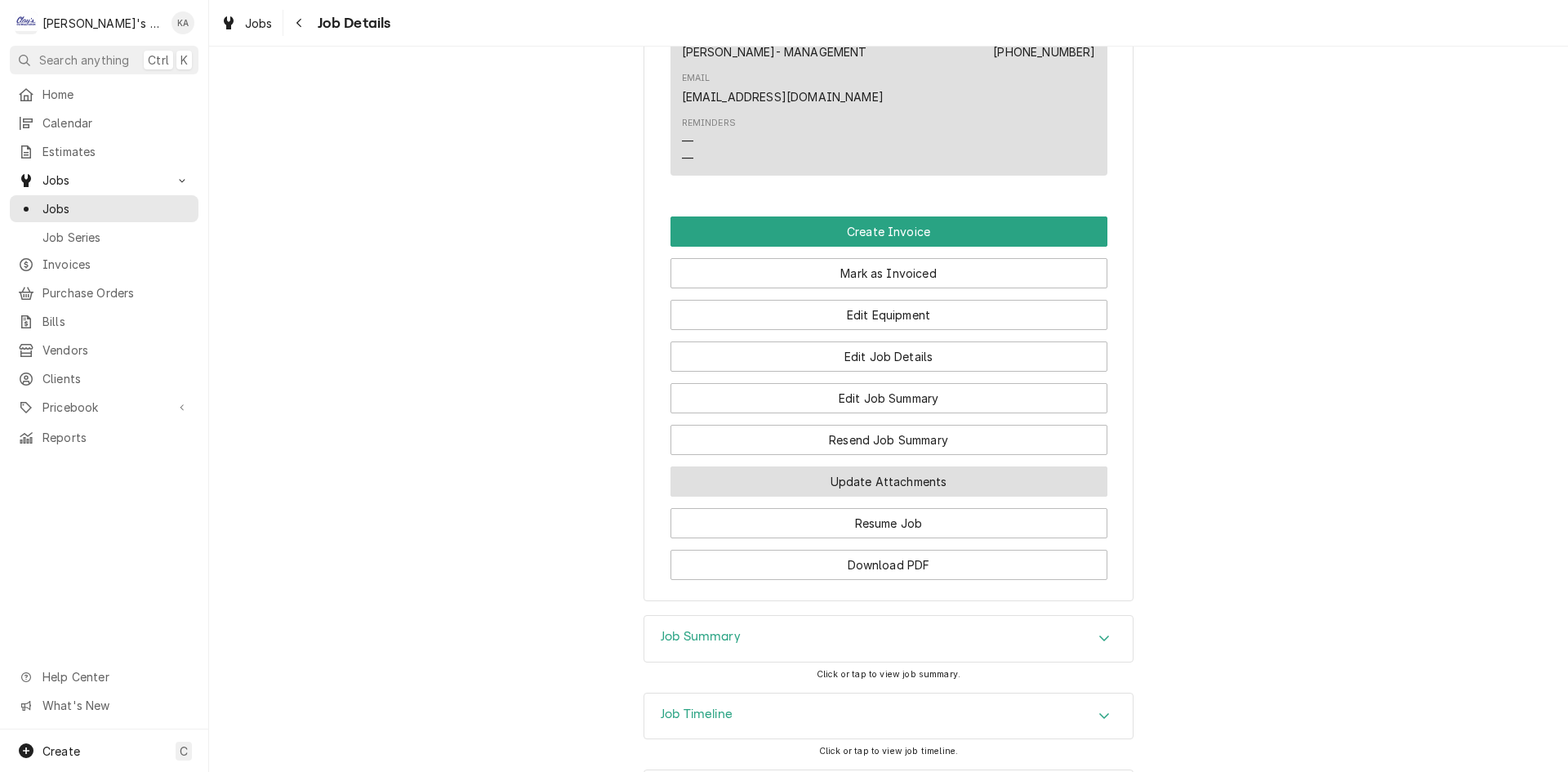
click at [934, 467] on button "Update Attachments" at bounding box center [889, 481] width 437 height 30
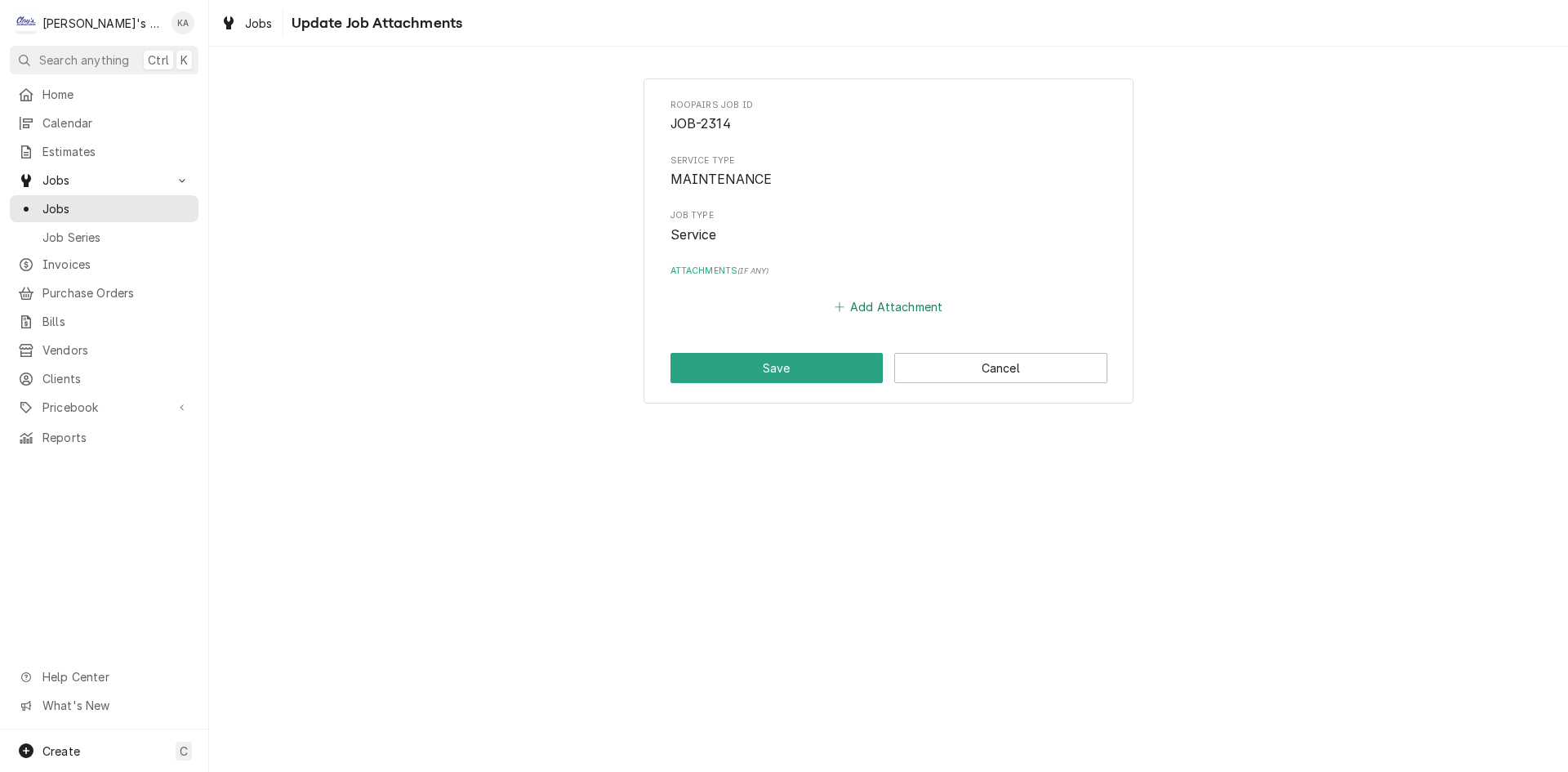
click at [881, 312] on button "Add Attachment" at bounding box center [889, 307] width 114 height 23
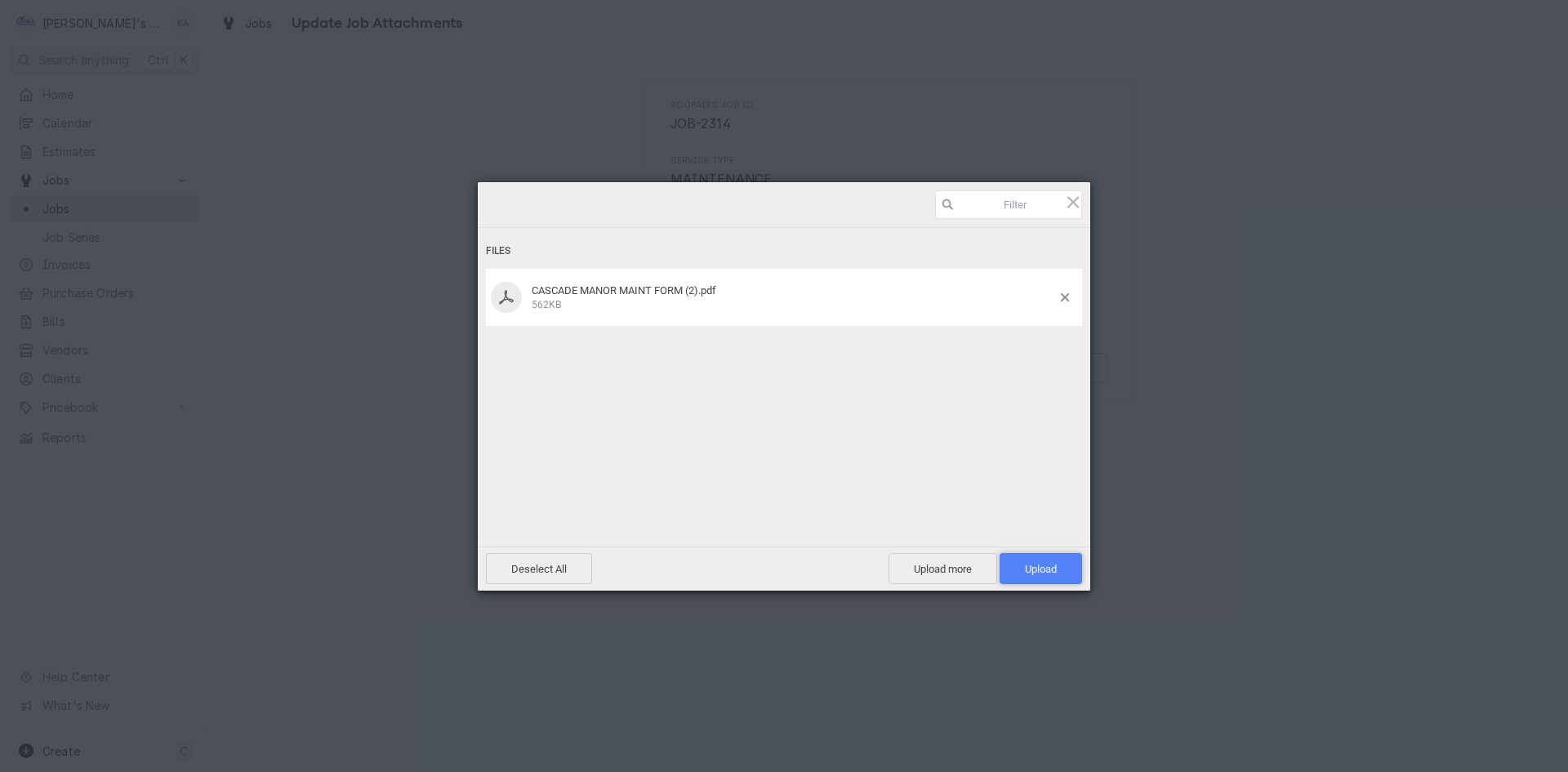
click at [1035, 557] on span "Upload 1" at bounding box center [1041, 569] width 82 height 31
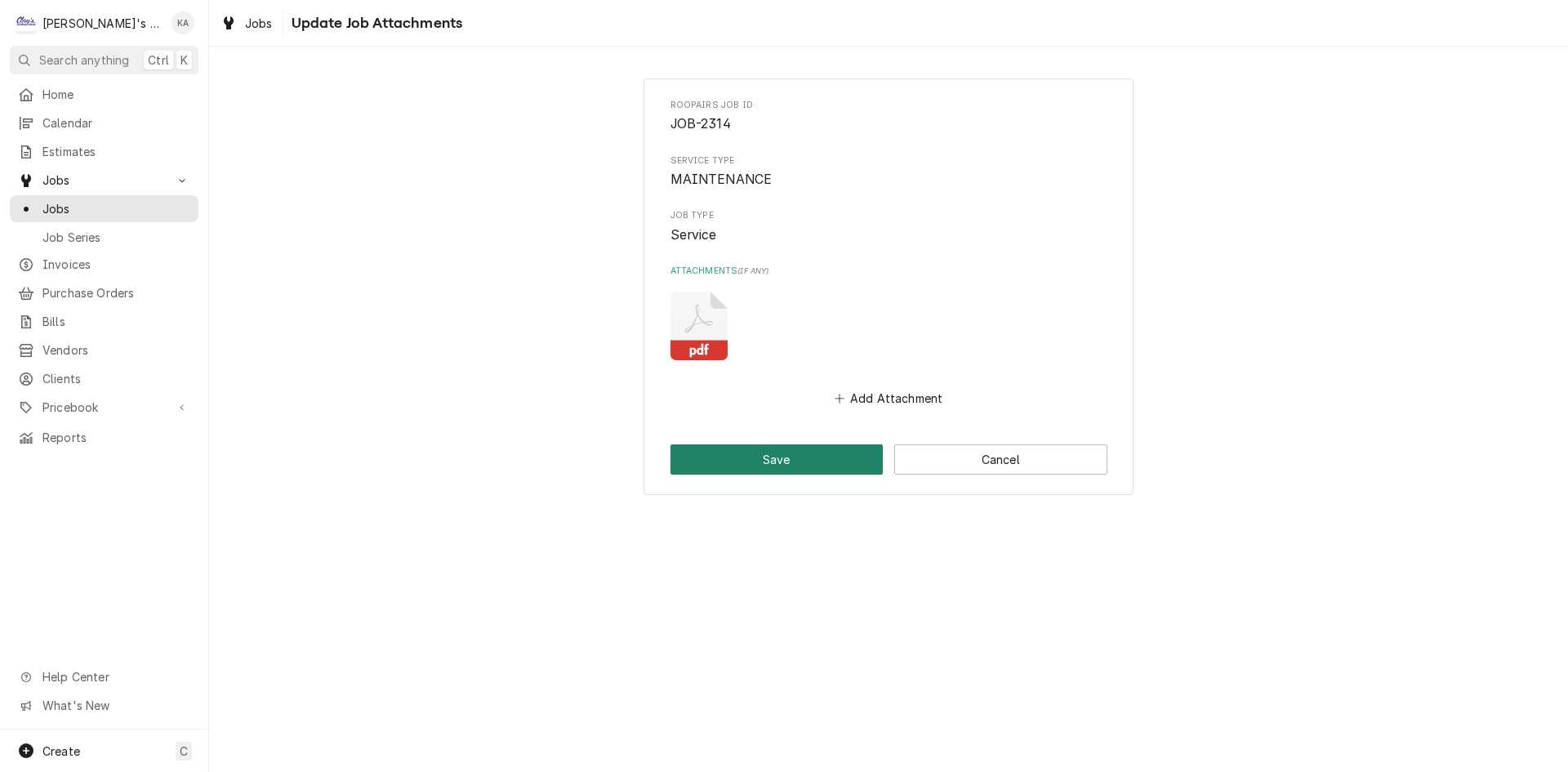
click at [765, 469] on button "Save" at bounding box center [776, 460] width 213 height 30
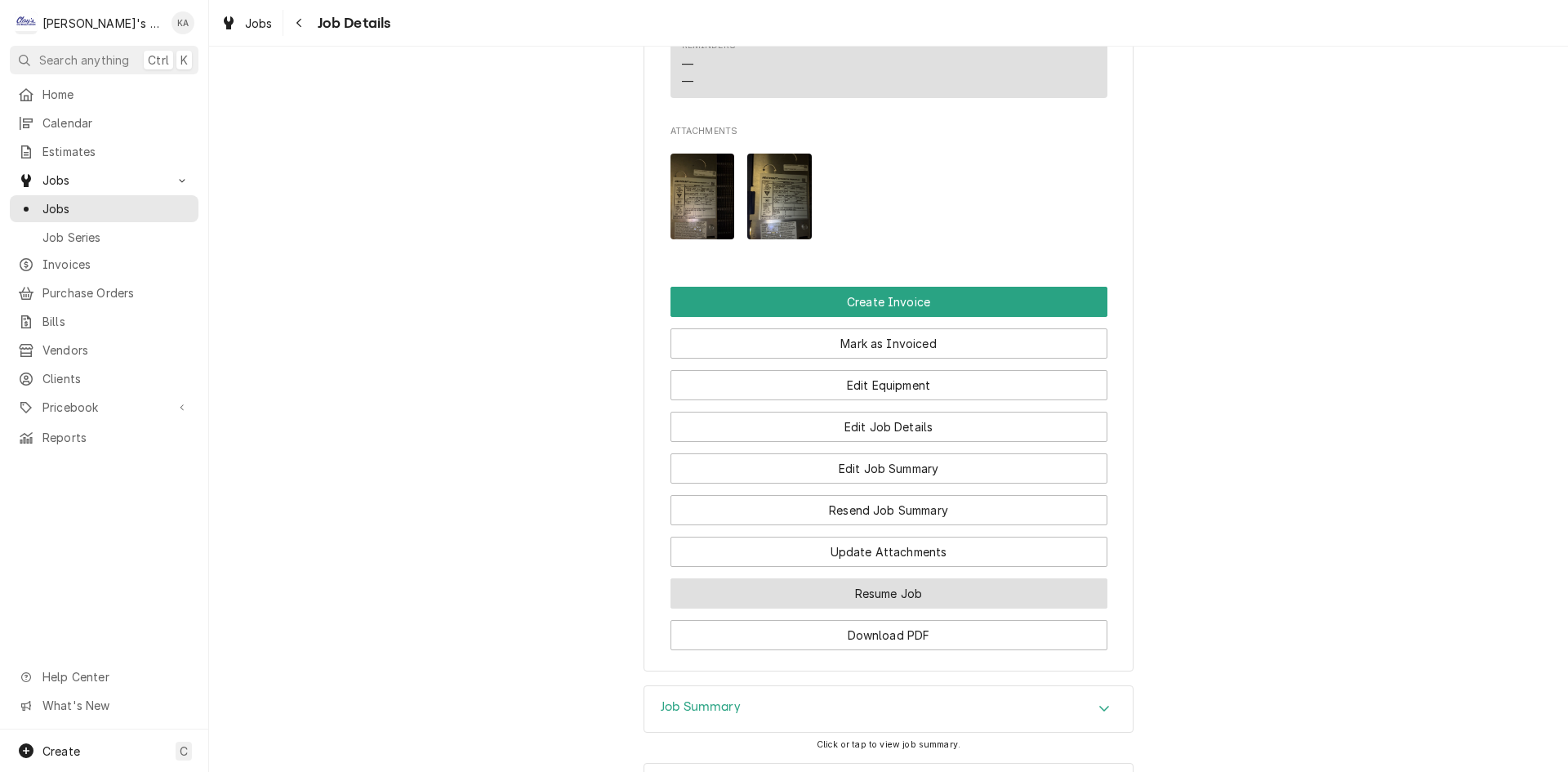
scroll to position [1686, 0]
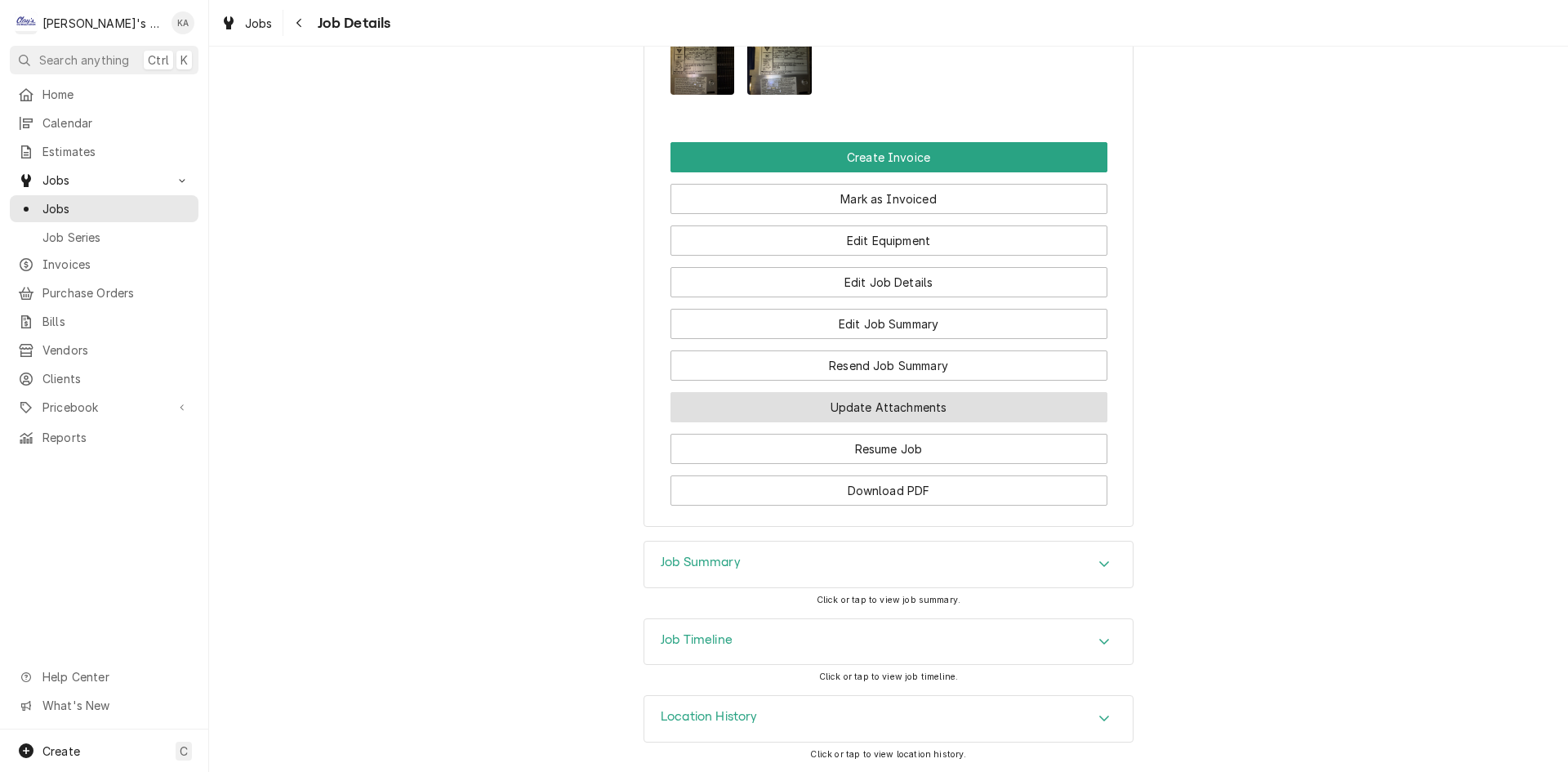
click at [908, 418] on button "Update Attachments" at bounding box center [889, 407] width 437 height 30
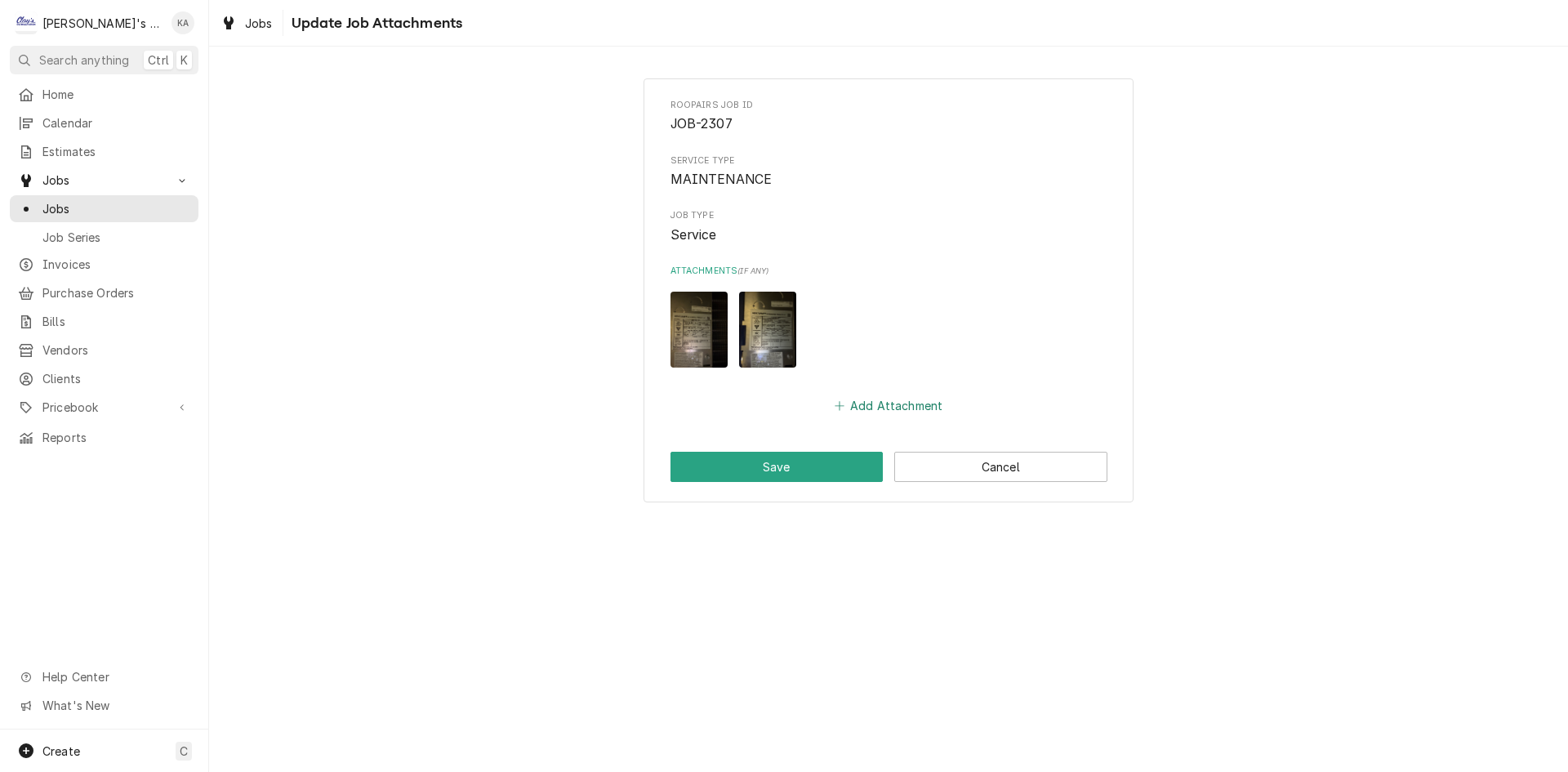
click at [898, 407] on button "Add Attachment" at bounding box center [889, 406] width 114 height 23
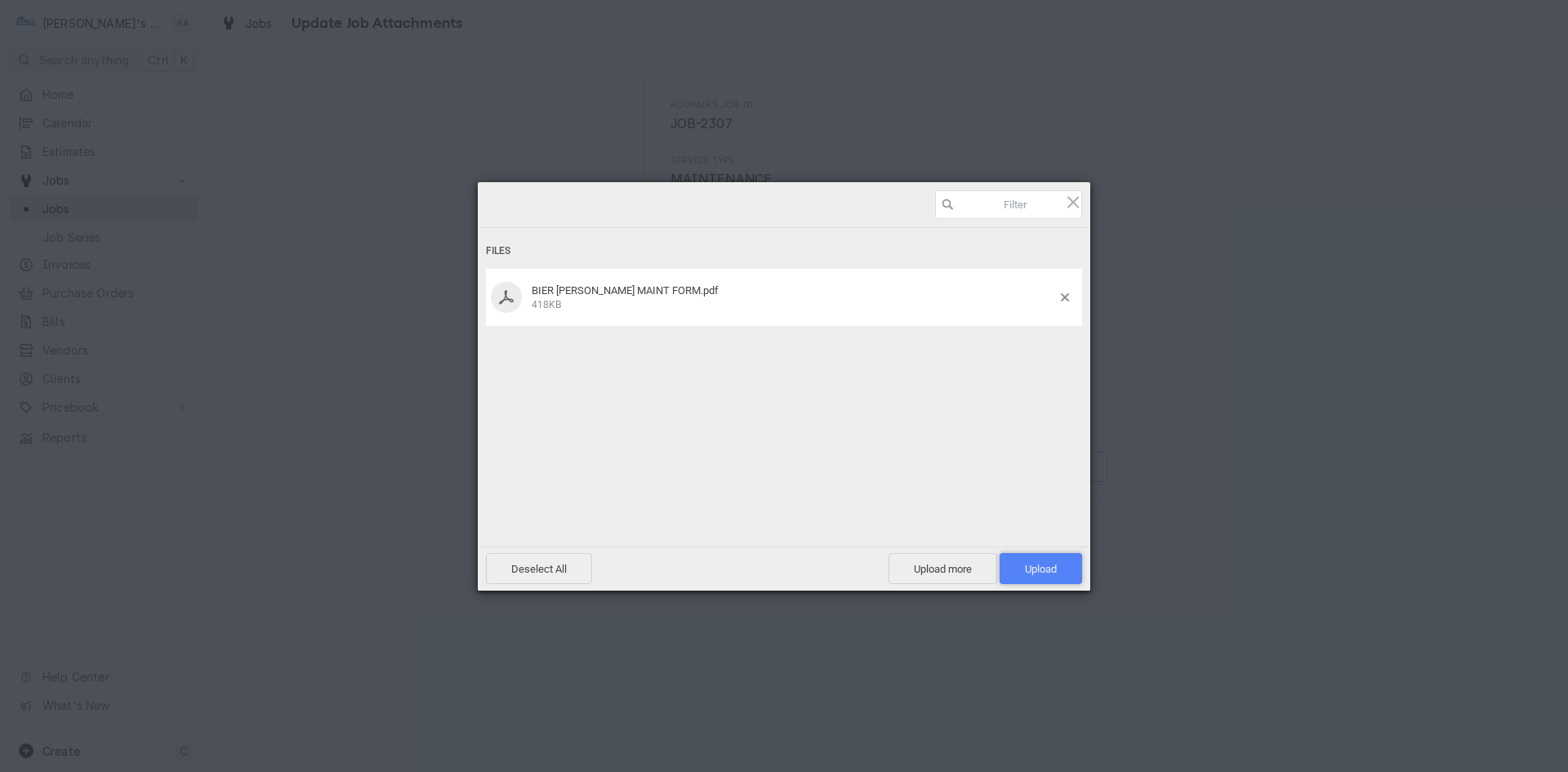
click at [1007, 556] on span "Upload 1" at bounding box center [1041, 569] width 82 height 31
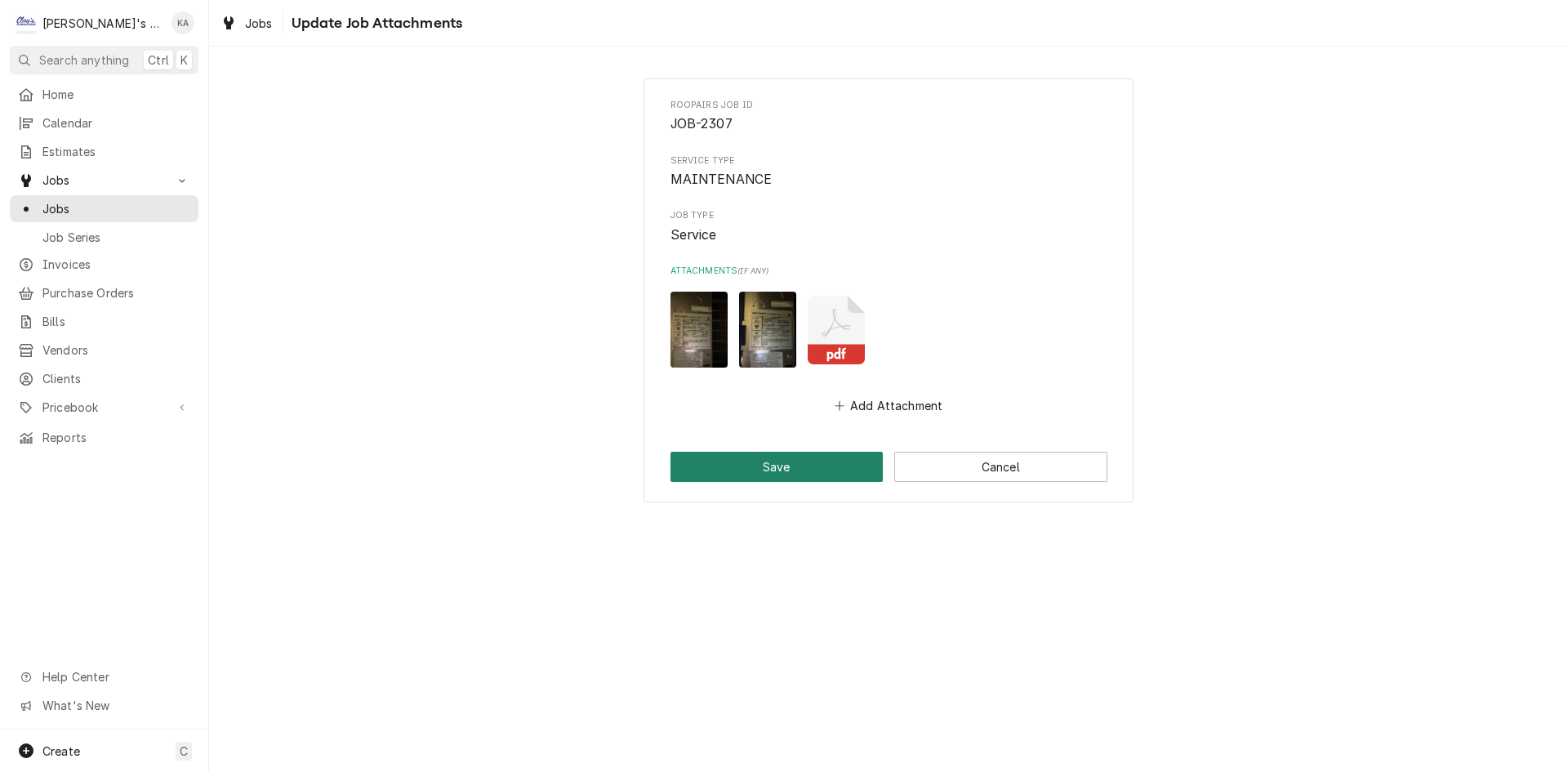
click at [840, 469] on button "Save" at bounding box center [776, 467] width 213 height 30
